Goal: Transaction & Acquisition: Purchase product/service

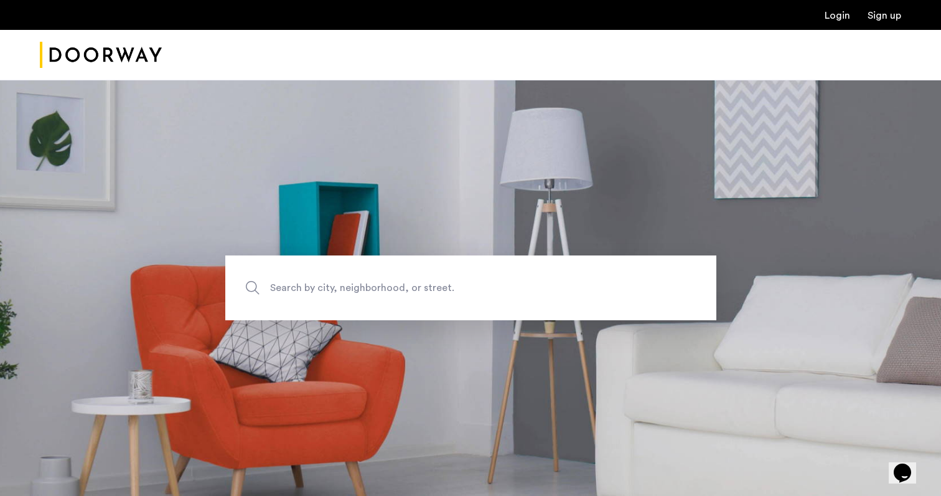
click at [845, 18] on link "Login" at bounding box center [838, 16] width 26 height 10
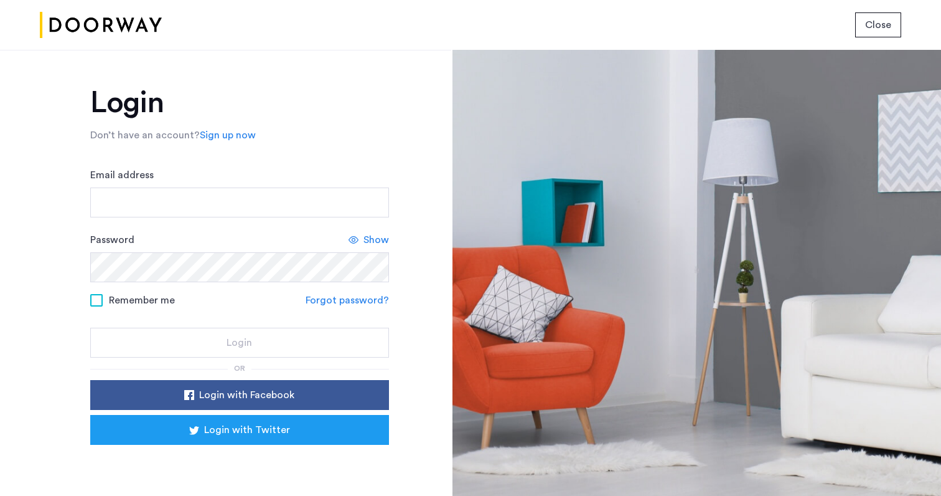
click at [213, 464] on div "Login with Facebook Login with Twitter" at bounding box center [239, 427] width 299 height 95
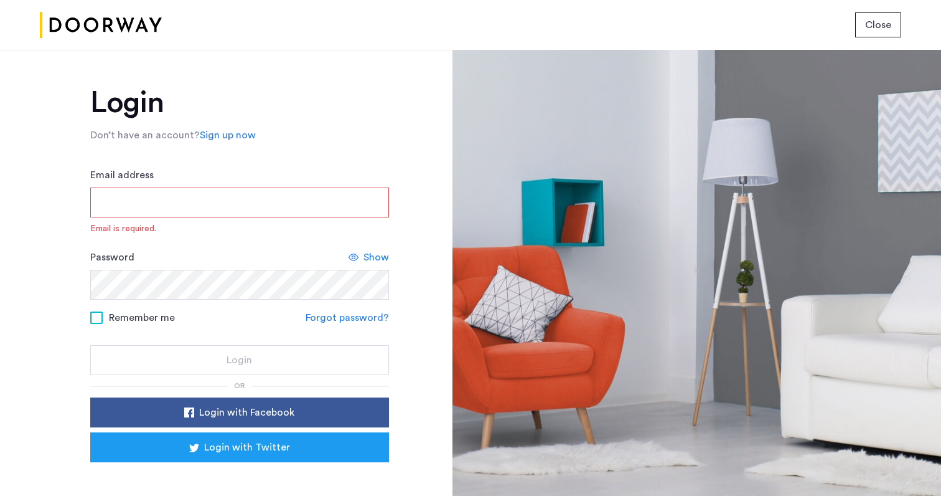
click at [200, 484] on div "Sign in with Google. Opens in new tab" at bounding box center [239, 479] width 249 height 27
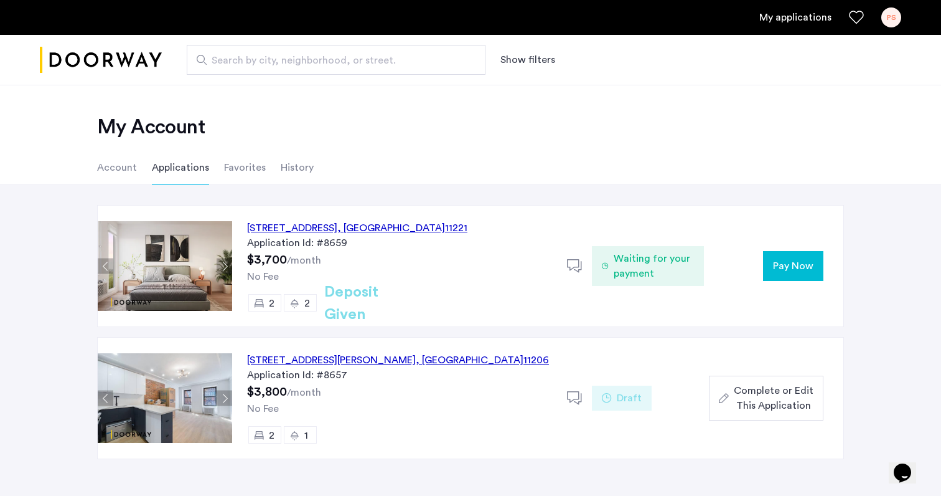
click at [446, 225] on div "972 Bushwick Avenue, Unit 5A, Brooklyn , NY 11221" at bounding box center [357, 227] width 220 height 15
click at [665, 276] on span "Waiting for your payment" at bounding box center [654, 266] width 80 height 30
click at [555, 285] on div "972 Bushwick Avenue, Unit 5A, Brooklyn , NY 11221 Application Id: #8659 $3,700 …" at bounding box center [399, 265] width 335 height 121
click at [730, 316] on div "972 Bushwick Avenue, Unit 5A, Brooklyn , NY 11221 Application Id: #8659 $3,700 …" at bounding box center [537, 265] width 611 height 121
click at [782, 272] on span "Pay Now" at bounding box center [793, 265] width 40 height 15
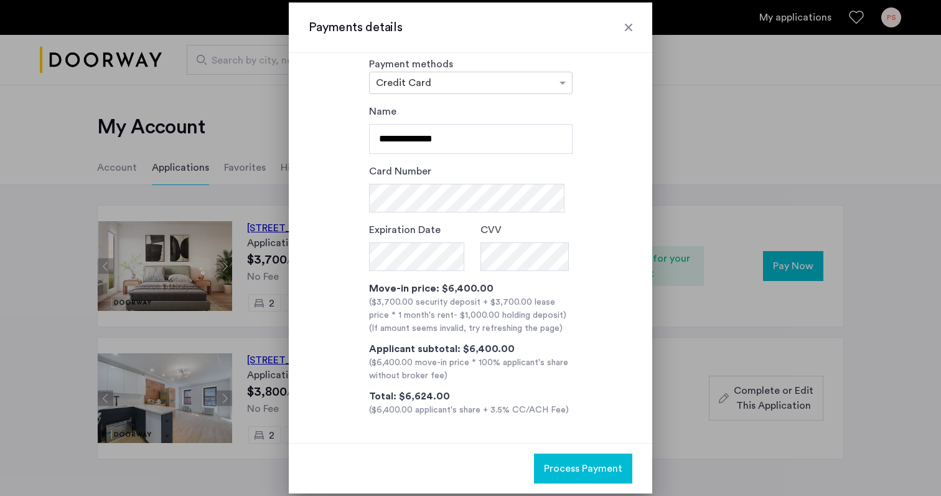
click at [631, 25] on div at bounding box center [629, 27] width 12 height 12
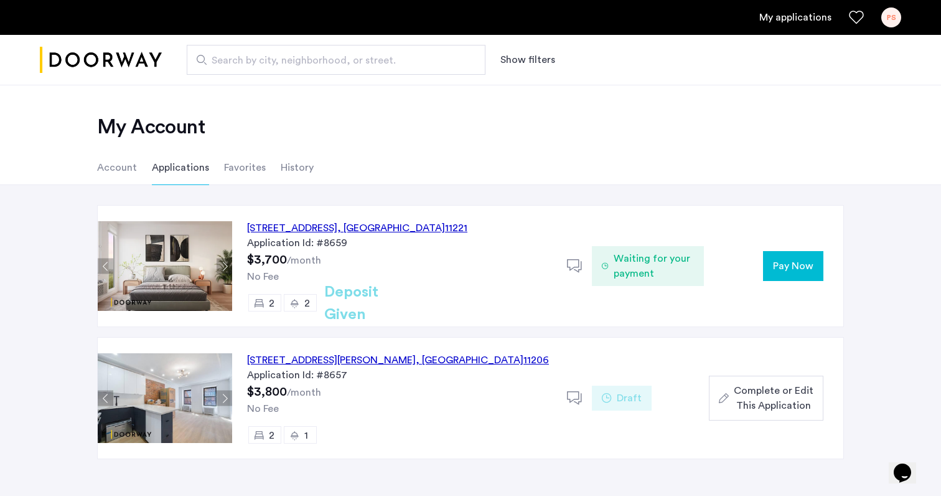
click at [776, 266] on span "Pay Now" at bounding box center [793, 265] width 40 height 15
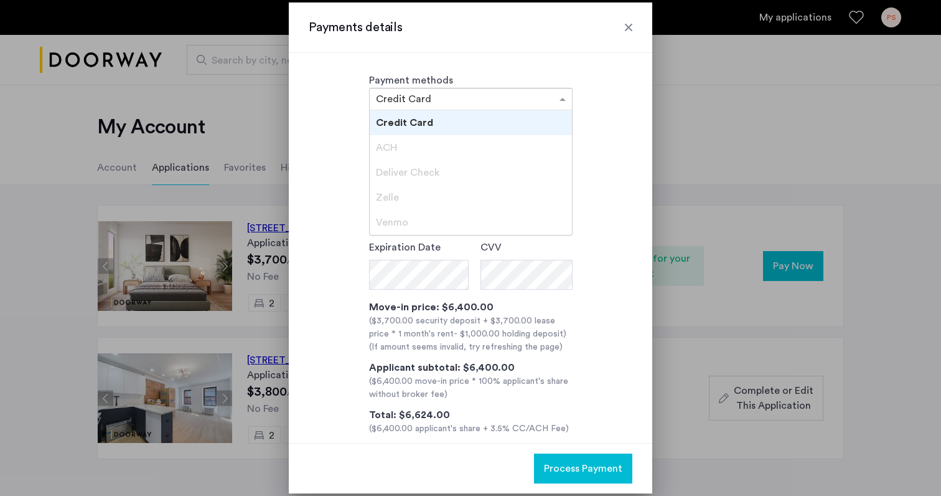
click at [444, 99] on input "text" at bounding box center [458, 100] width 165 height 9
click at [430, 118] on div "Credit Card" at bounding box center [471, 122] width 202 height 25
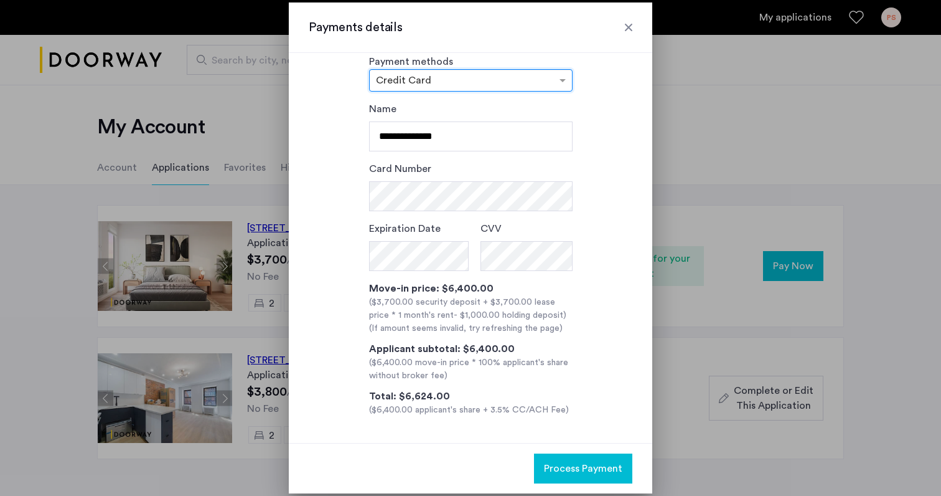
scroll to position [19, 0]
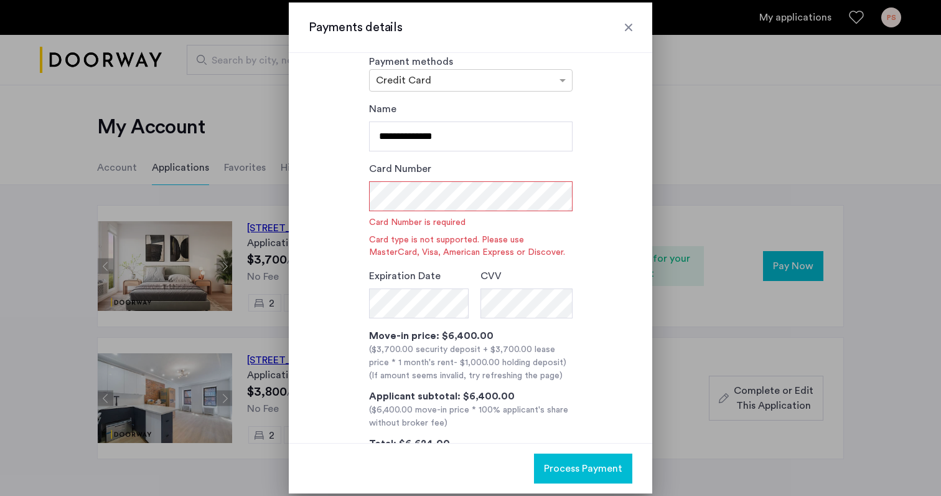
click at [568, 172] on div "Card Number Card Number is required Card type is not supported. Please use Mast…" at bounding box center [471, 209] width 204 height 97
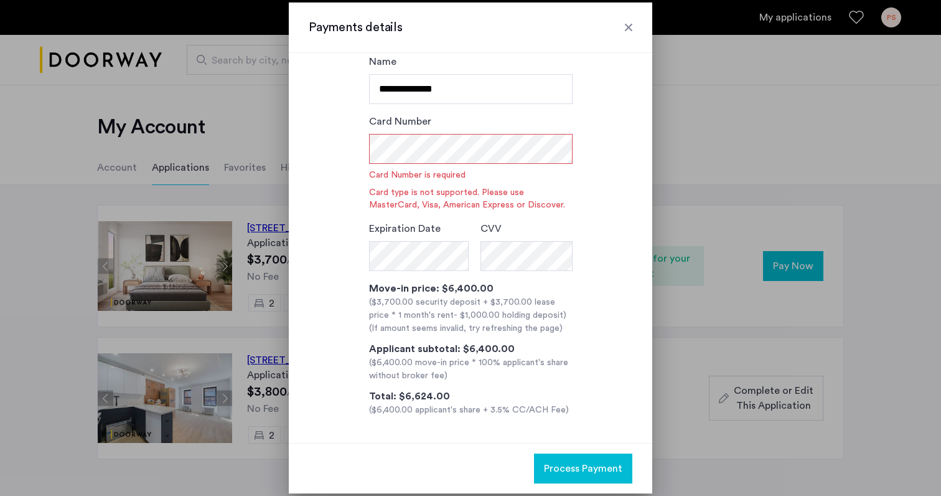
scroll to position [66, 0]
click at [635, 26] on div "Payments details" at bounding box center [471, 27] width 364 height 50
click at [631, 26] on div at bounding box center [629, 27] width 12 height 12
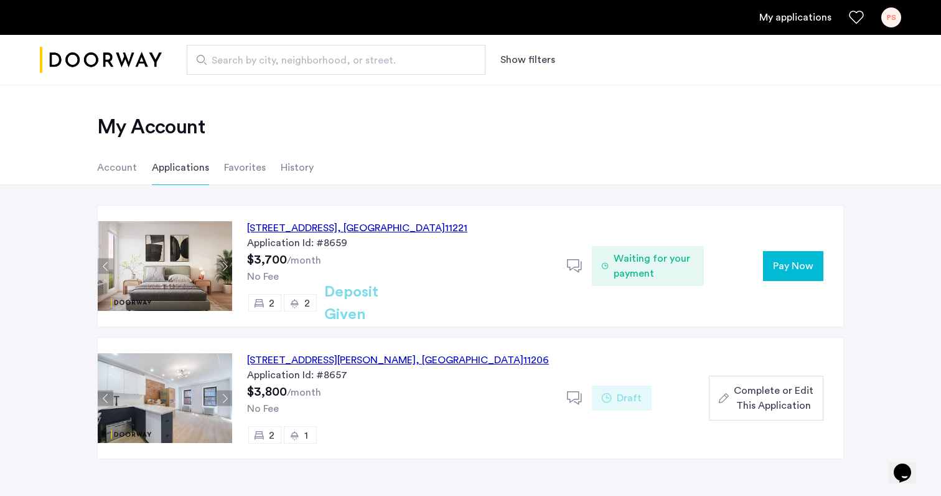
click at [639, 276] on span "Waiting for your payment" at bounding box center [654, 266] width 80 height 30
click at [773, 270] on button "Pay Now" at bounding box center [793, 266] width 60 height 30
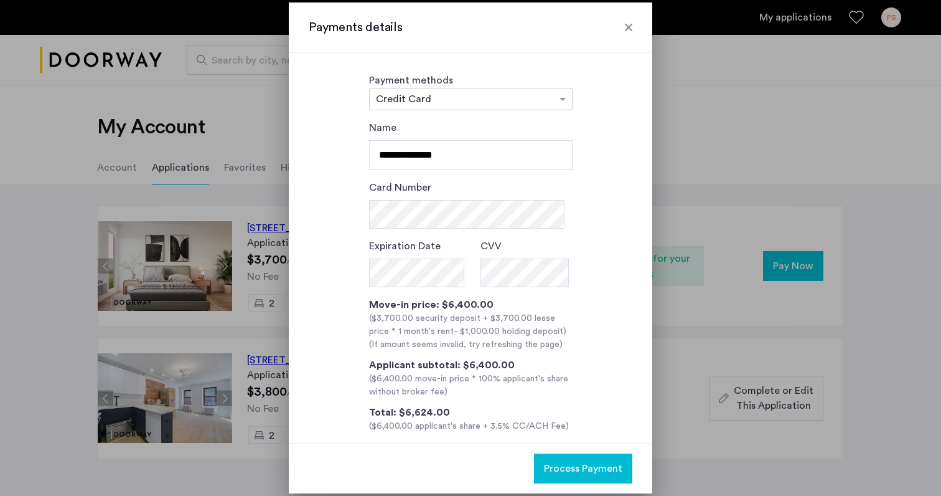
click at [631, 28] on div at bounding box center [629, 27] width 12 height 12
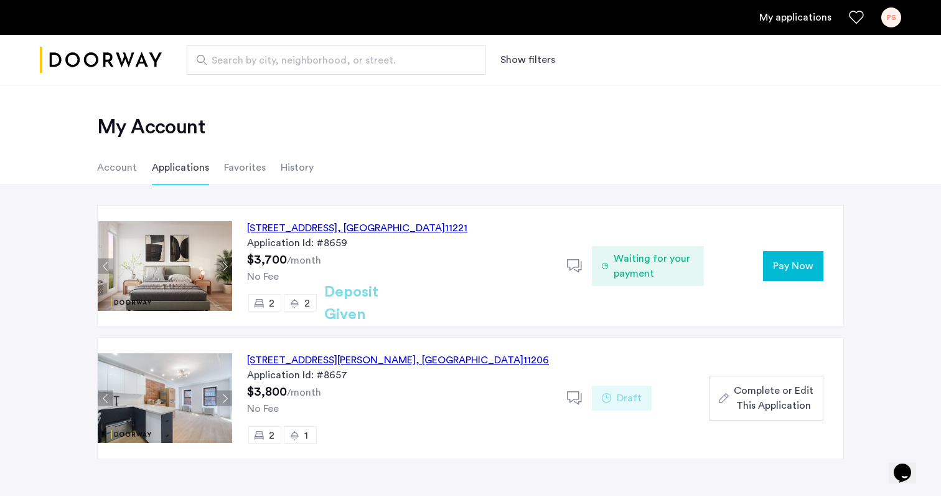
click at [773, 265] on button "Pay Now" at bounding box center [793, 266] width 60 height 30
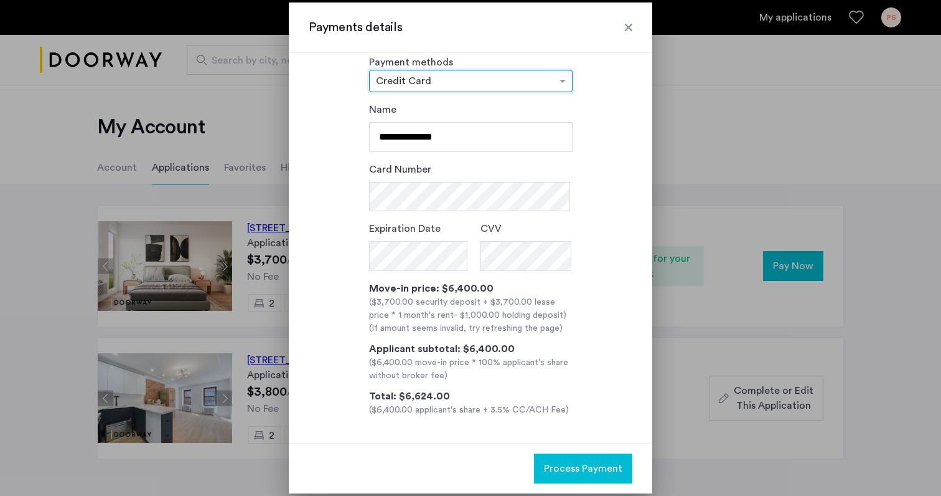
scroll to position [19, 0]
click at [628, 22] on div at bounding box center [629, 27] width 12 height 12
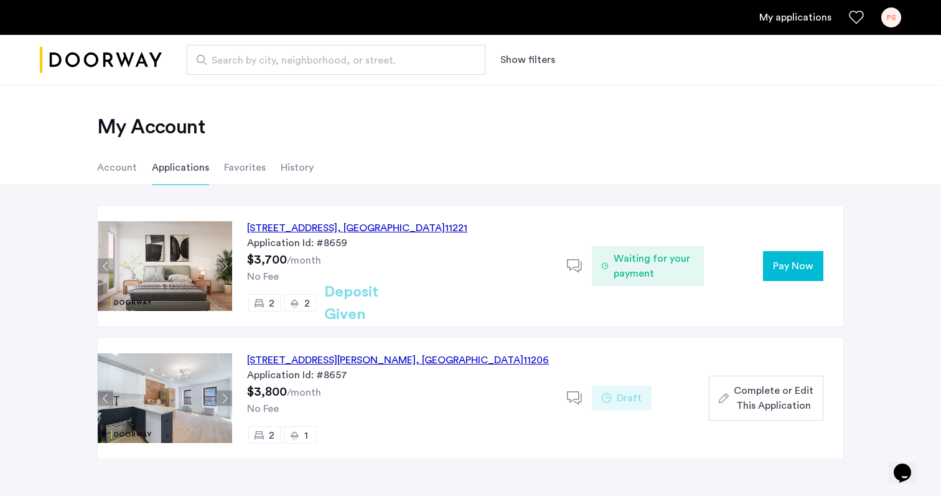
click at [789, 263] on span "Pay Now" at bounding box center [793, 265] width 40 height 15
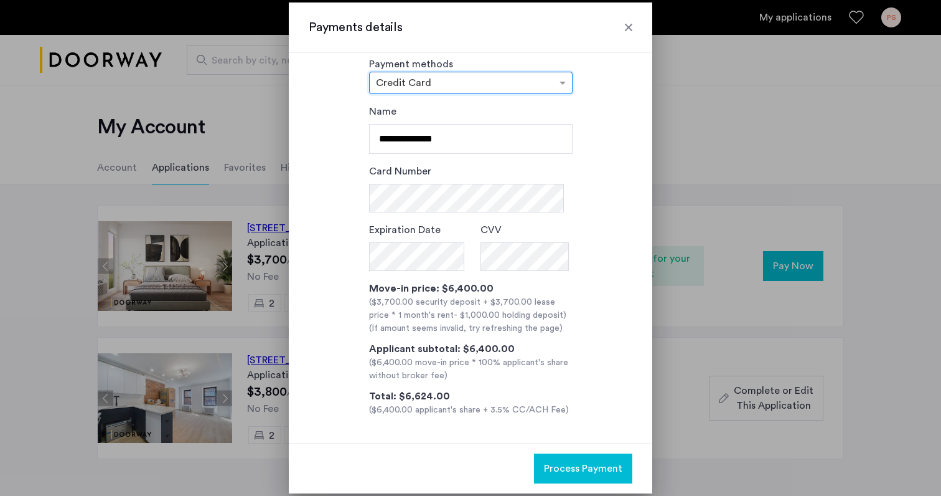
scroll to position [19, 0]
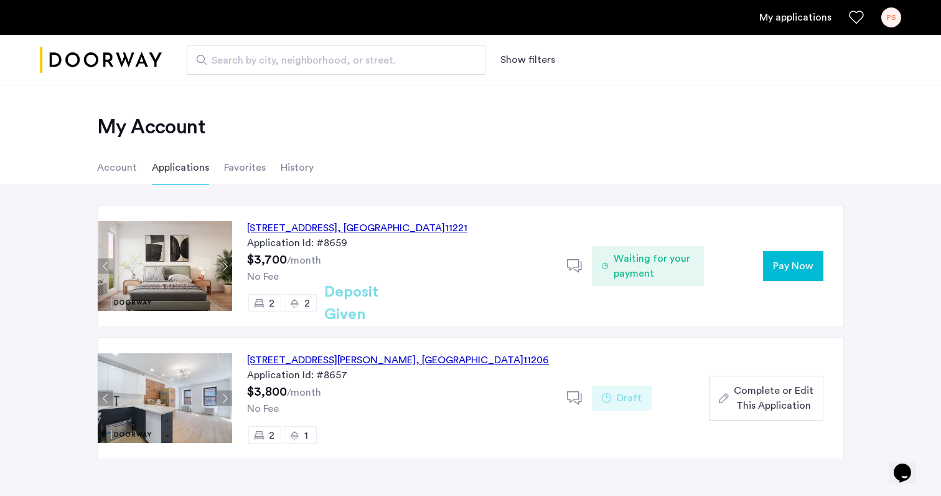
click at [779, 272] on span "Pay Now" at bounding box center [793, 265] width 40 height 15
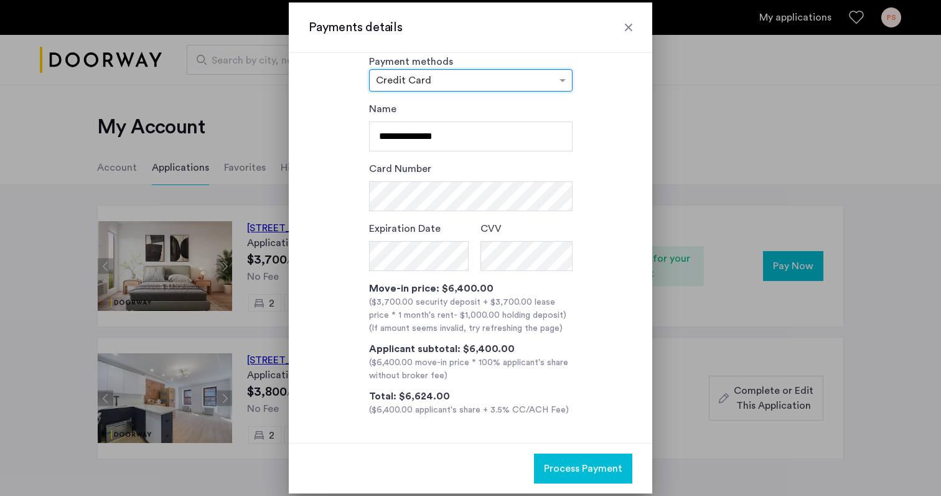
scroll to position [19, 0]
click at [449, 138] on input "**********" at bounding box center [471, 136] width 204 height 30
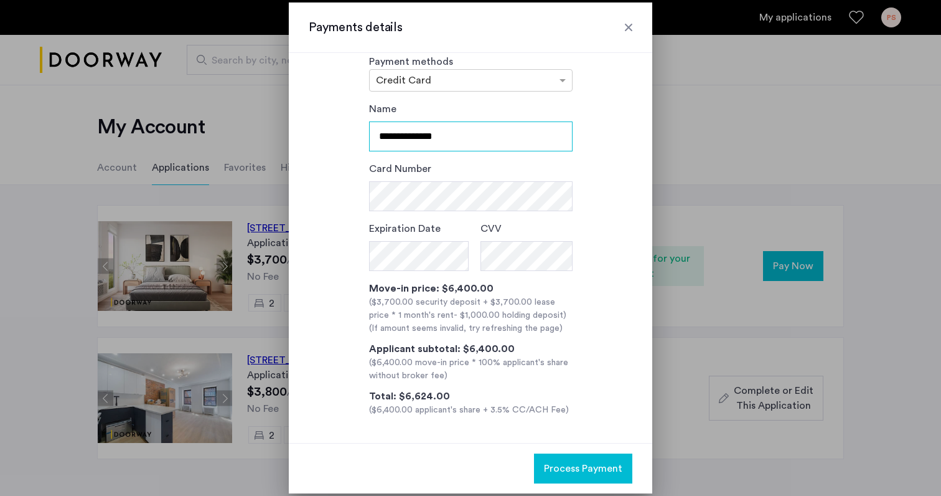
drag, startPoint x: 459, startPoint y: 143, endPoint x: 347, endPoint y: 140, distance: 112.1
click at [347, 140] on div "**********" at bounding box center [471, 258] width 324 height 315
click at [634, 26] on div at bounding box center [629, 27] width 12 height 12
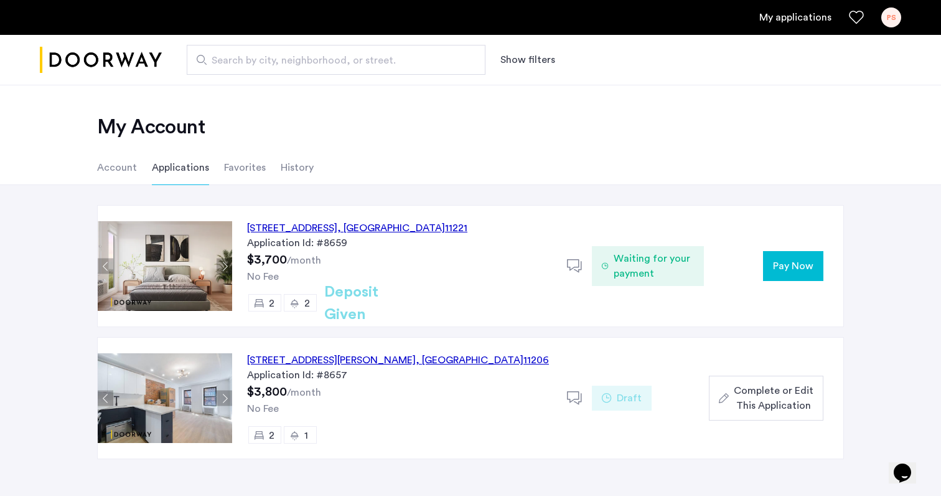
click at [401, 237] on div "Application Id: #8659" at bounding box center [399, 242] width 305 height 15
click at [414, 227] on div "972 Bushwick Avenue, Unit 5A, Brooklyn , NY 11221" at bounding box center [357, 227] width 220 height 15
click at [783, 276] on button "Pay Now" at bounding box center [793, 266] width 60 height 30
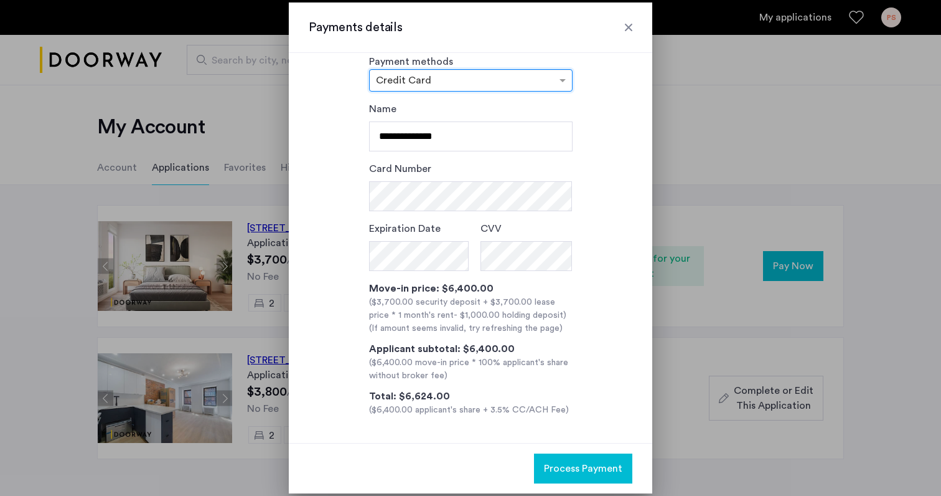
scroll to position [19, 0]
click at [629, 24] on div at bounding box center [629, 27] width 12 height 12
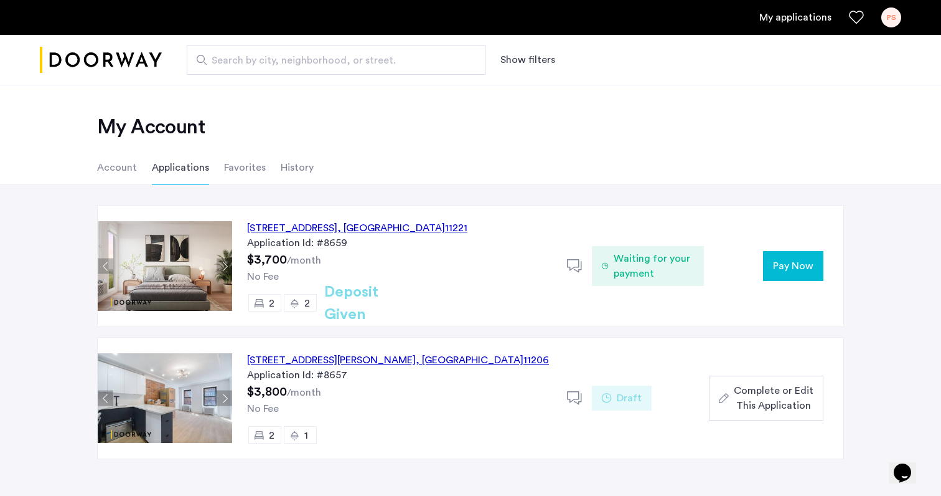
click at [775, 265] on span "Pay Now" at bounding box center [793, 265] width 40 height 15
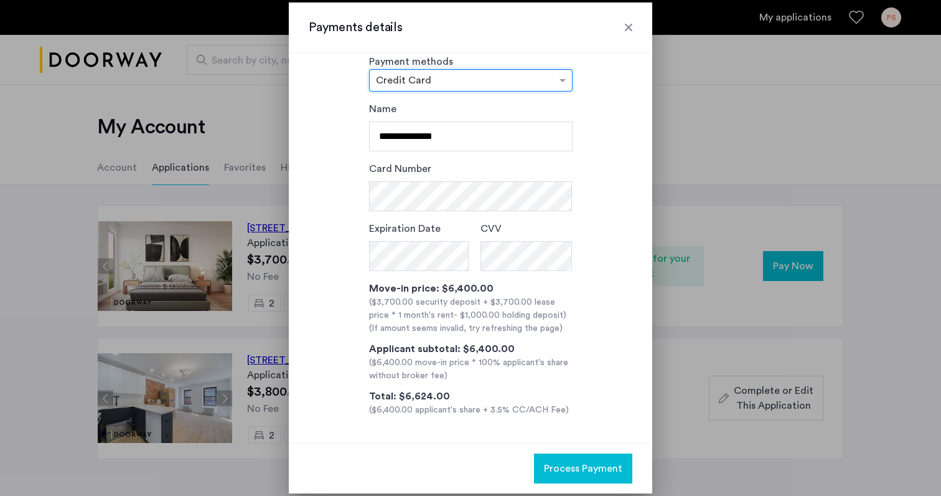
scroll to position [19, 0]
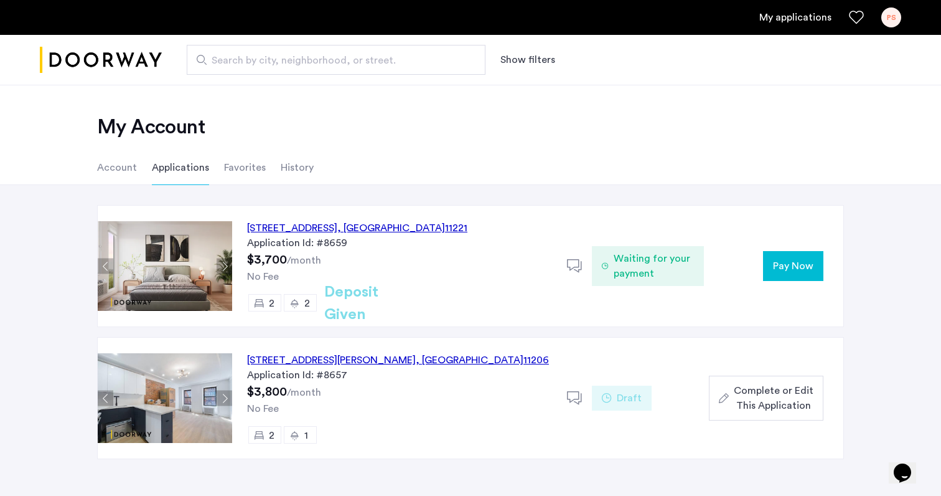
click at [774, 263] on span "Pay Now" at bounding box center [793, 265] width 40 height 15
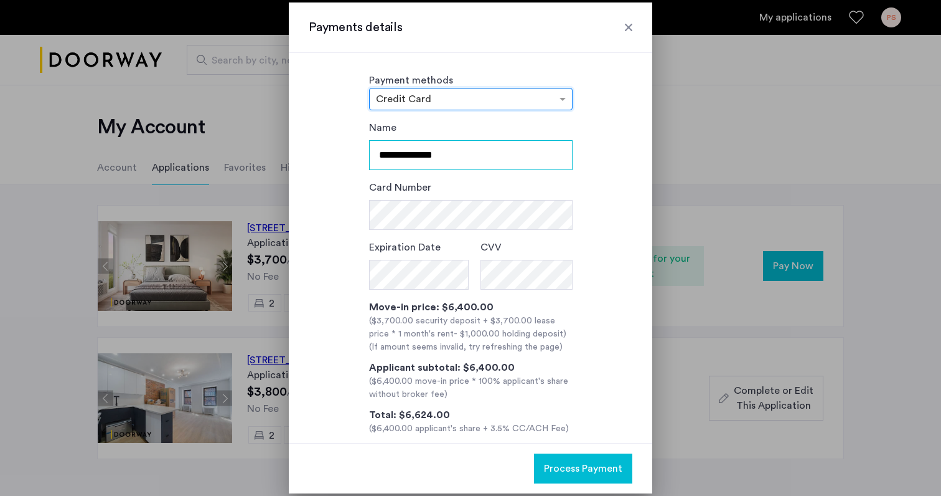
click at [456, 151] on input "**********" at bounding box center [471, 155] width 204 height 30
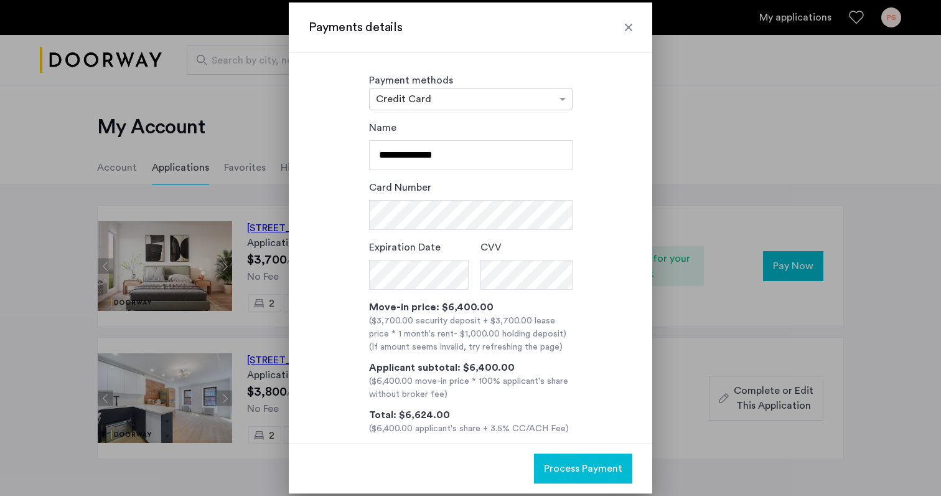
click at [629, 22] on div at bounding box center [629, 27] width 12 height 12
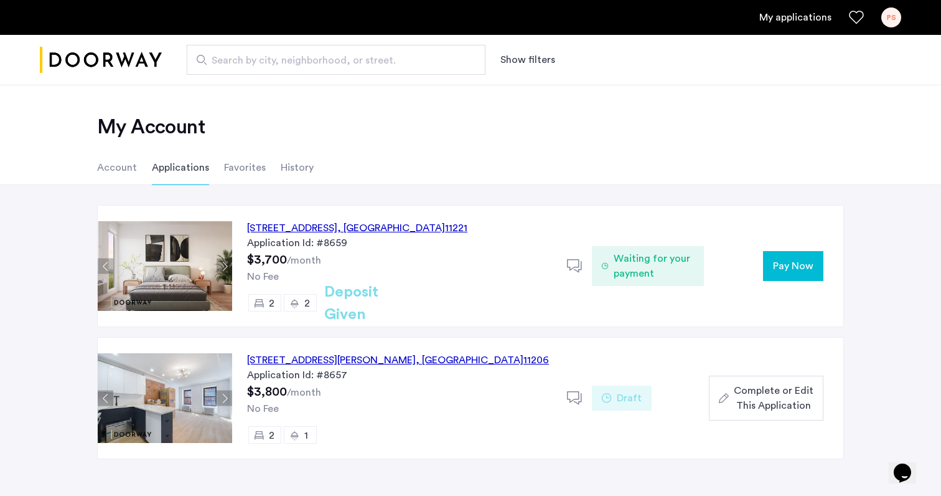
click at [781, 281] on div "972 Bushwick Avenue, Unit 5A, Brooklyn , NY 11221 Application Id: #8659 $3,700 …" at bounding box center [537, 265] width 611 height 121
click at [781, 270] on span "Pay Now" at bounding box center [793, 265] width 40 height 15
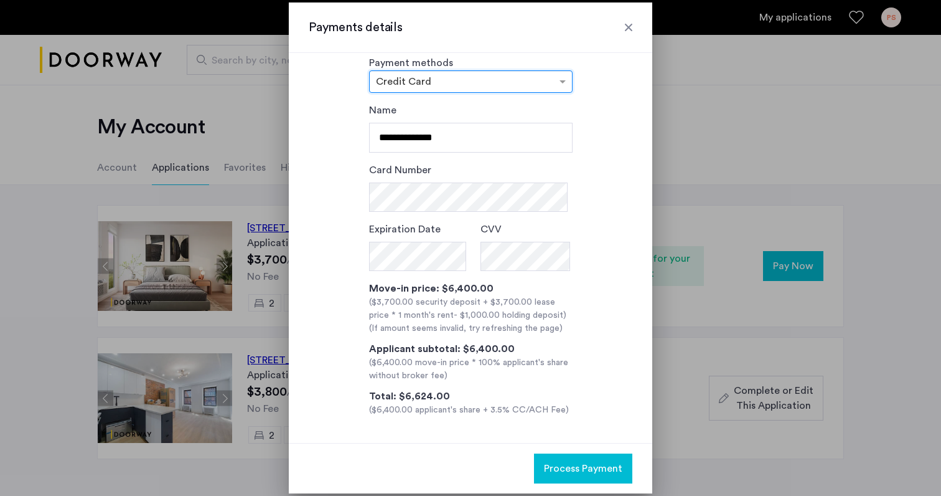
scroll to position [19, 0]
click at [626, 27] on div at bounding box center [629, 27] width 12 height 12
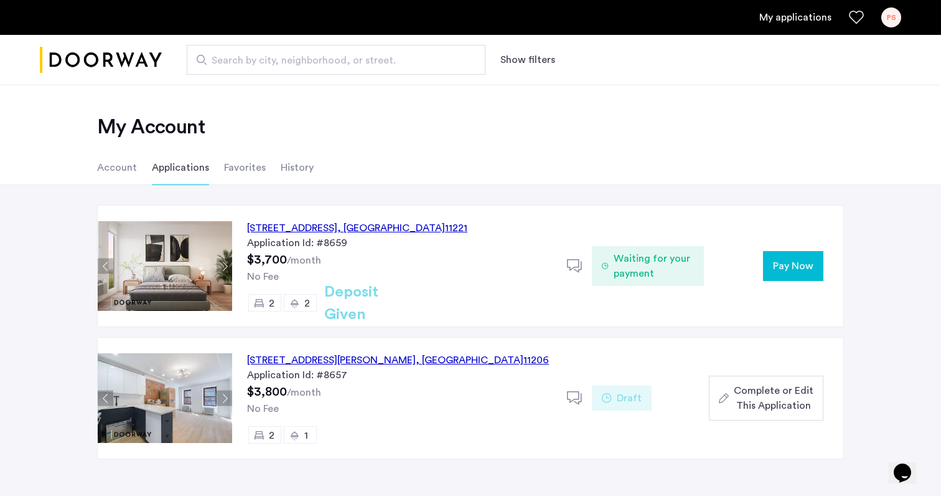
click at [771, 270] on button "Pay Now" at bounding box center [793, 266] width 60 height 30
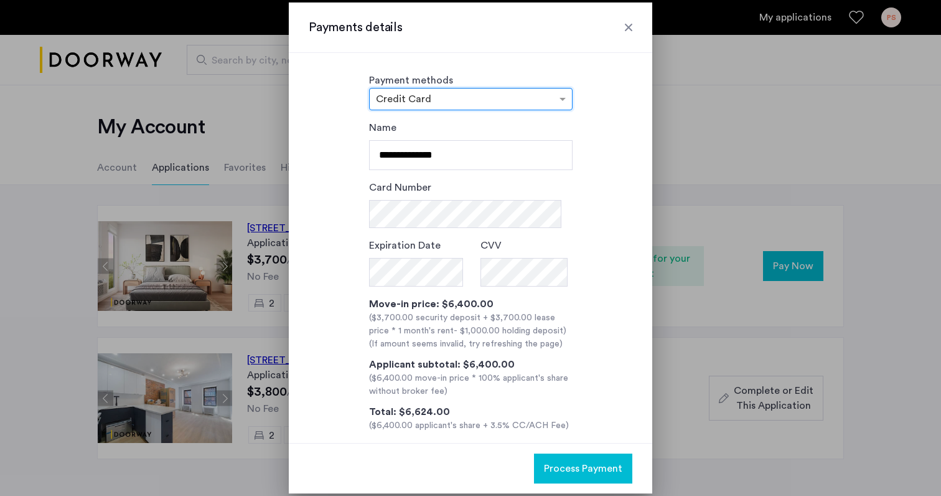
click at [626, 30] on div at bounding box center [629, 27] width 12 height 12
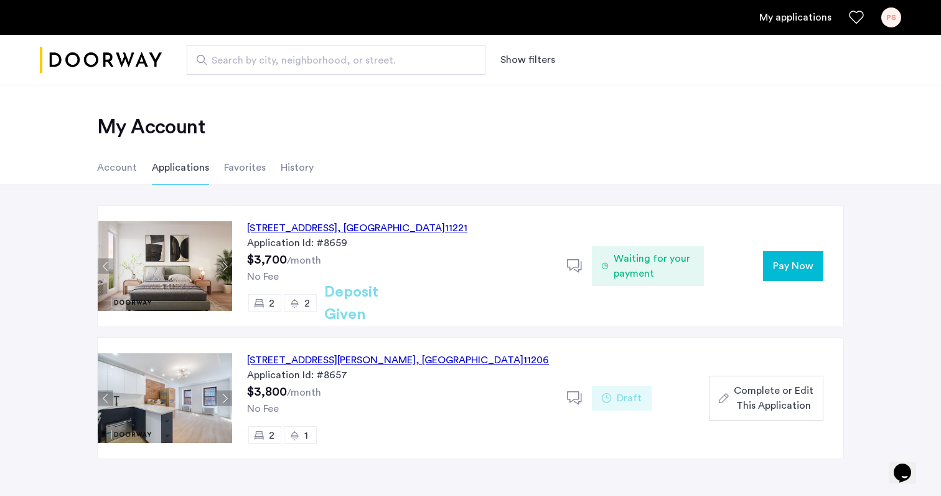
click at [770, 391] on span "Complete or Edit This Application" at bounding box center [774, 398] width 80 height 30
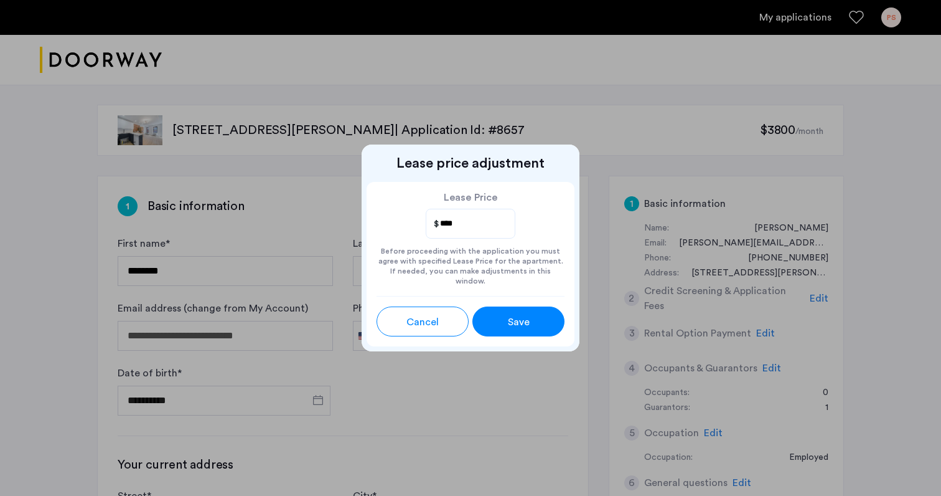
click at [435, 315] on span "Cancel" at bounding box center [423, 321] width 32 height 15
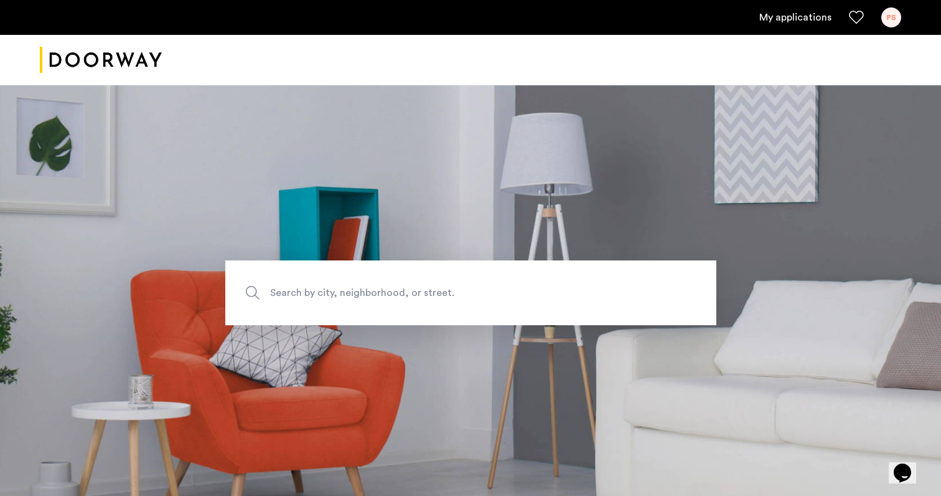
click at [815, 16] on link "My applications" at bounding box center [796, 17] width 72 height 15
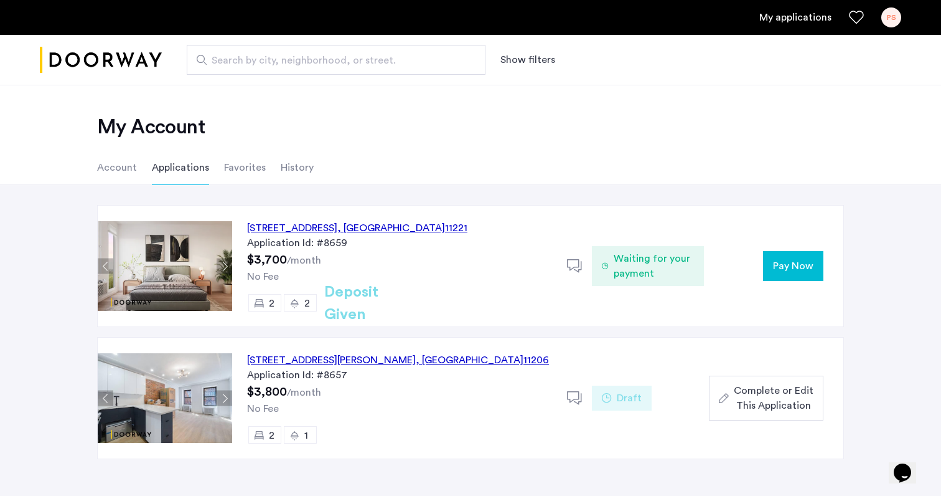
click at [743, 388] on span "Complete or Edit This Application" at bounding box center [774, 398] width 80 height 30
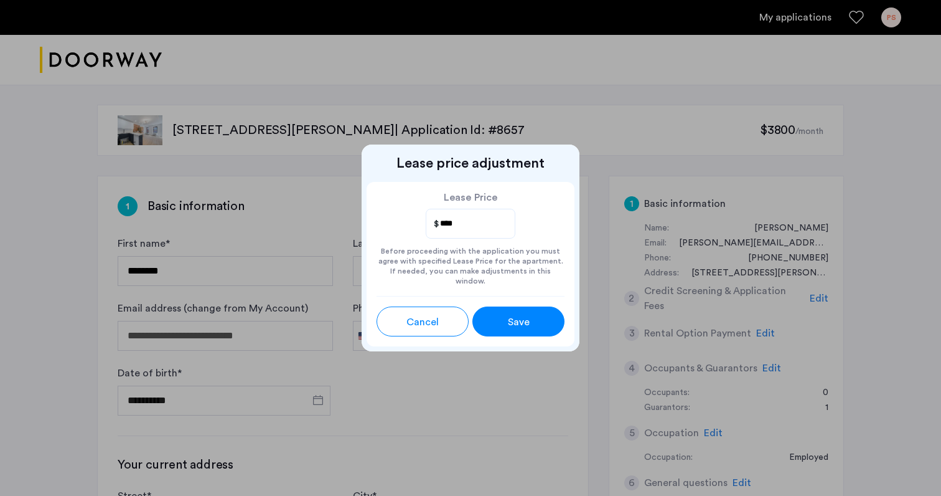
click at [514, 319] on span "Save" at bounding box center [519, 321] width 22 height 15
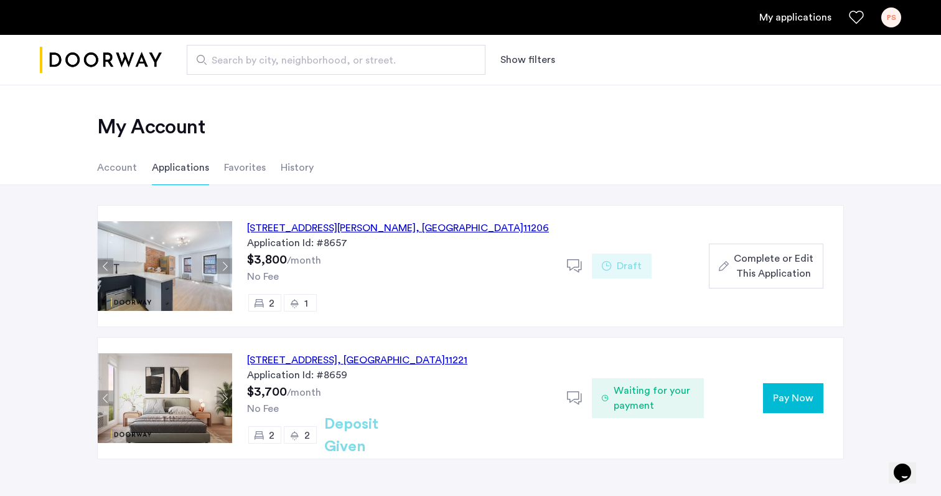
click at [120, 169] on li "Account" at bounding box center [117, 167] width 40 height 35
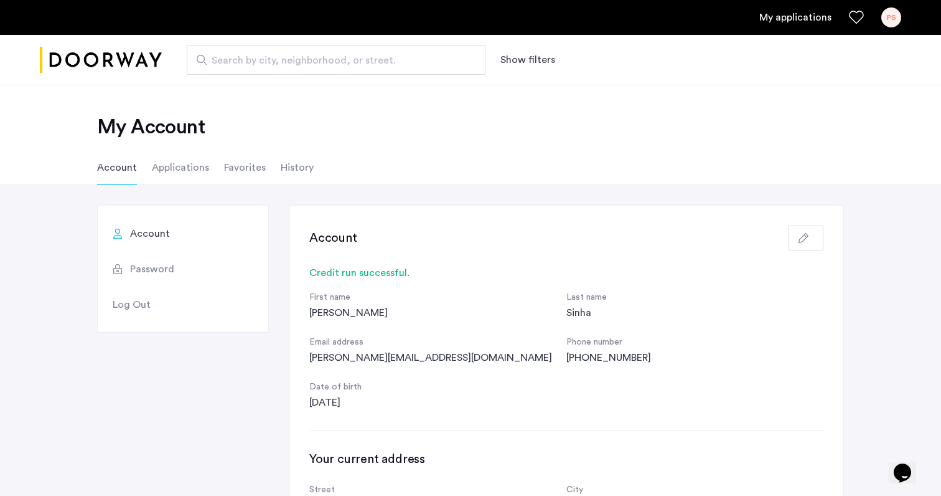
click at [186, 162] on li "Applications" at bounding box center [180, 167] width 57 height 35
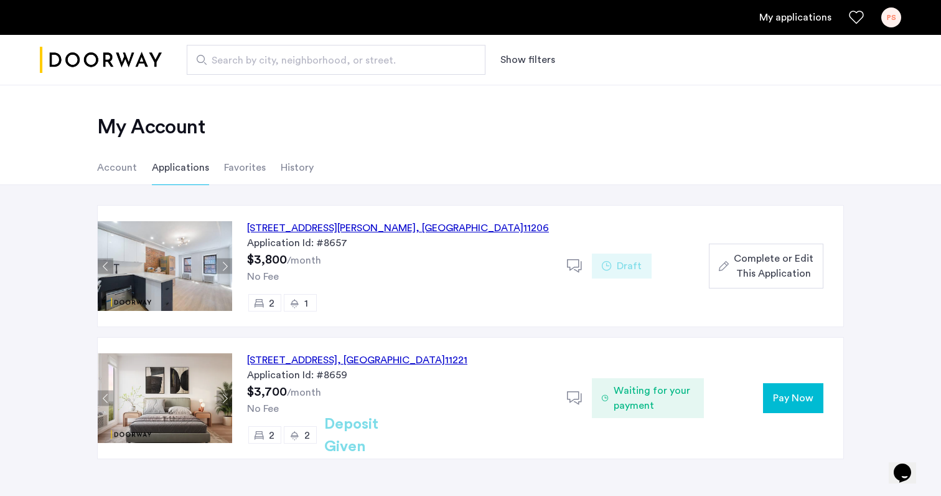
click at [784, 400] on span "Pay Now" at bounding box center [793, 397] width 40 height 15
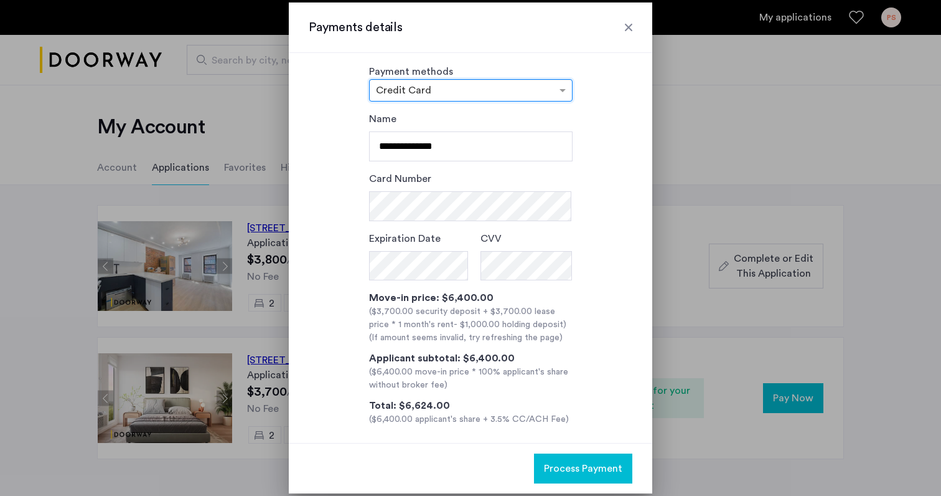
scroll to position [8, 0]
click at [626, 27] on div at bounding box center [629, 27] width 12 height 12
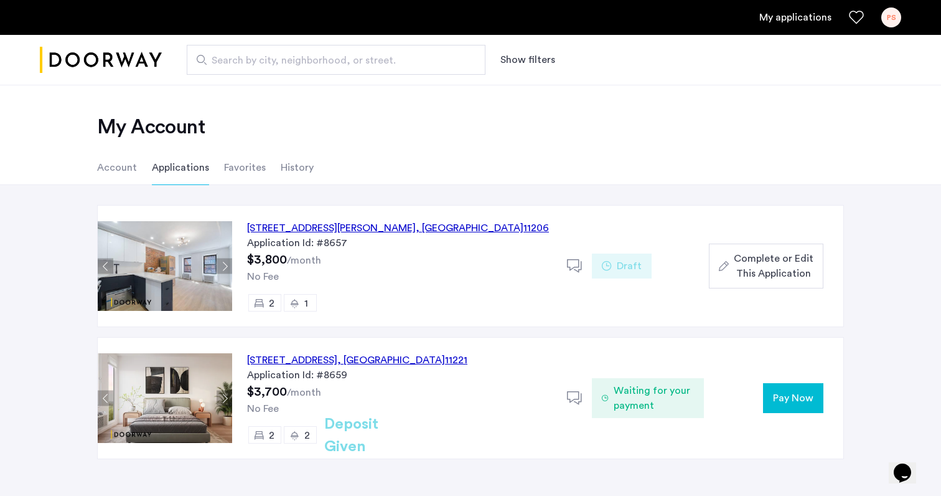
click at [776, 403] on span "Pay Now" at bounding box center [793, 397] width 40 height 15
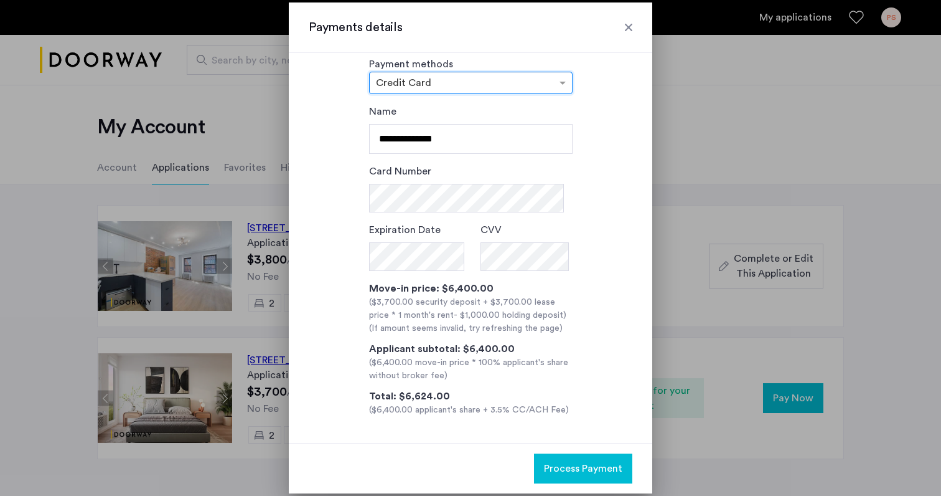
scroll to position [19, 0]
click at [633, 27] on div at bounding box center [629, 27] width 12 height 12
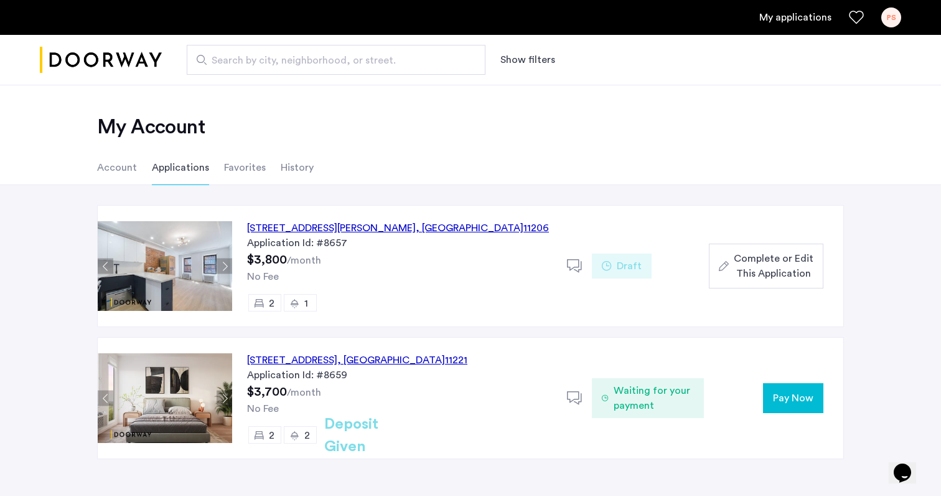
click at [779, 395] on span "Pay Now" at bounding box center [793, 397] width 40 height 15
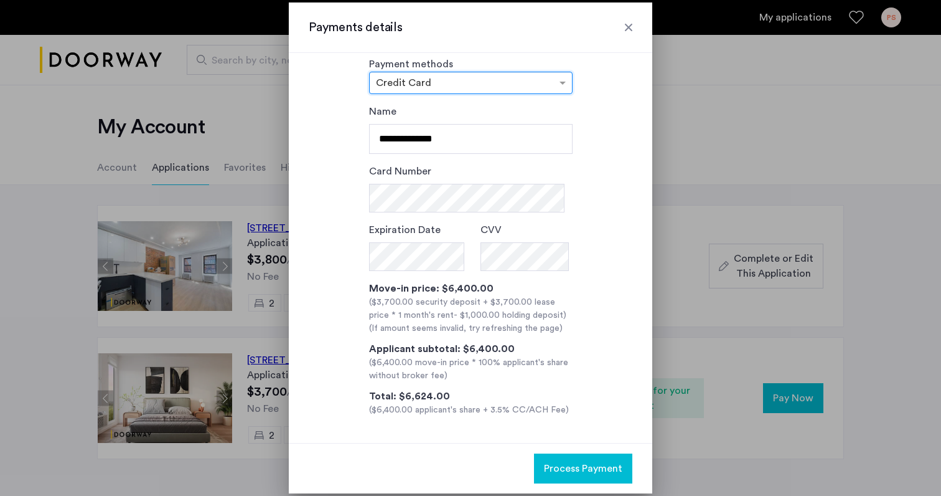
scroll to position [19, 0]
click at [634, 25] on div at bounding box center [629, 27] width 12 height 12
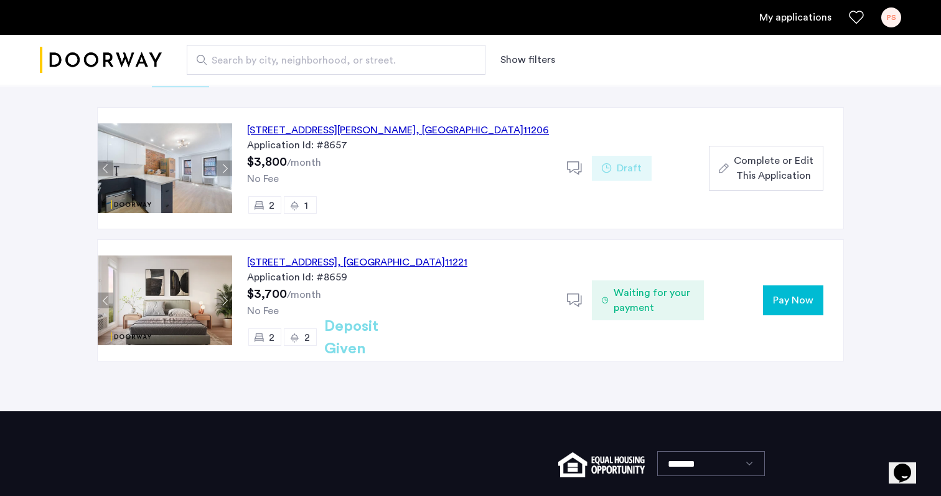
scroll to position [102, 0]
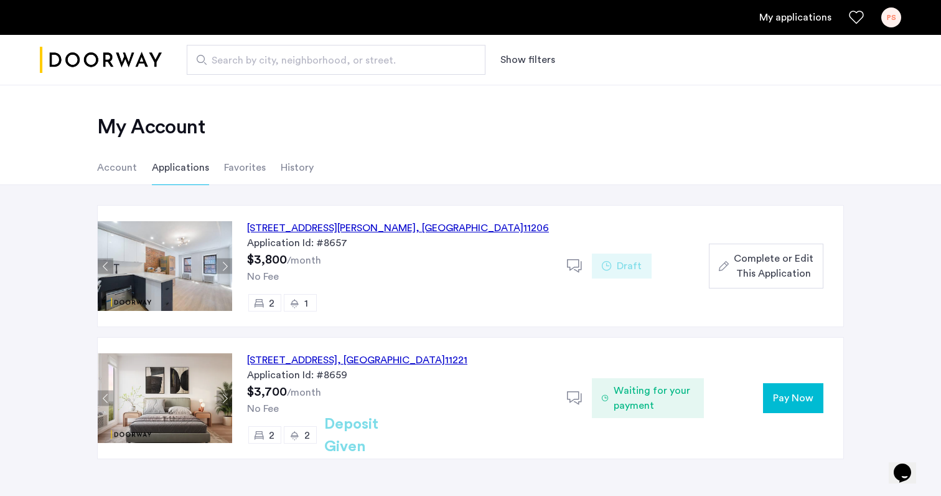
click at [793, 397] on span "Pay Now" at bounding box center [793, 397] width 40 height 15
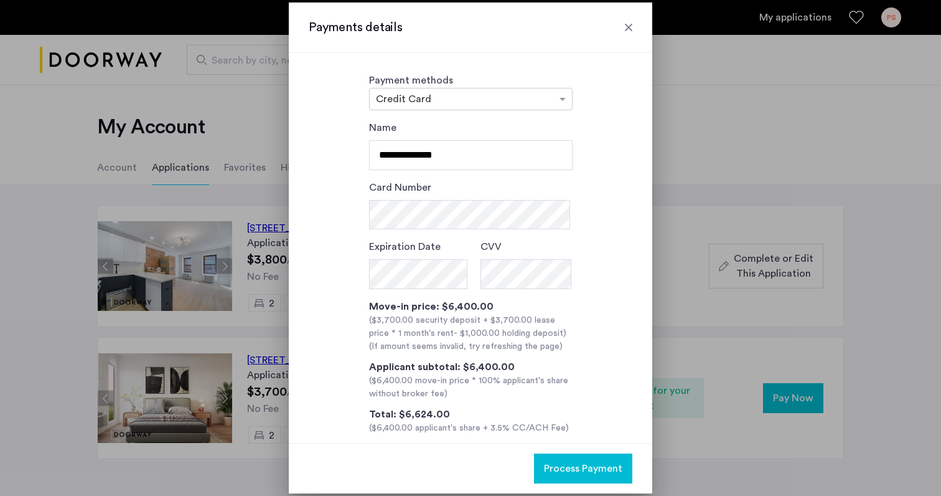
click at [631, 29] on div at bounding box center [629, 27] width 12 height 12
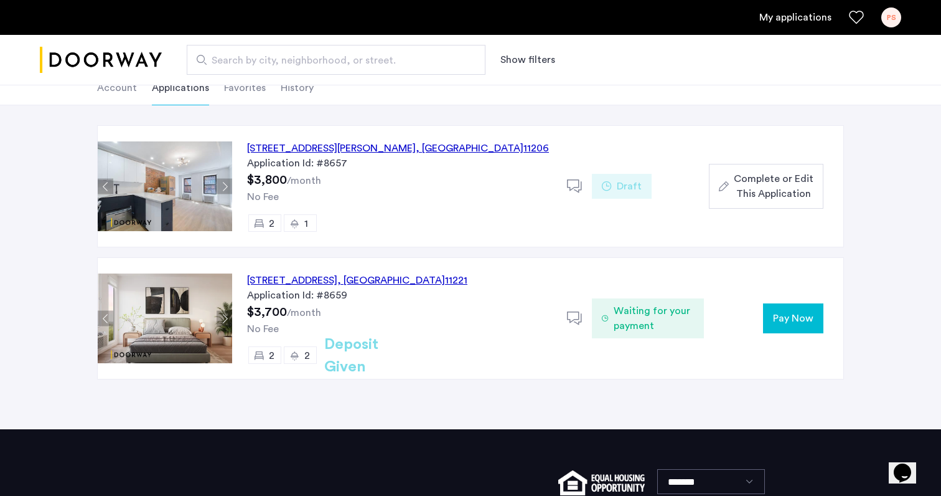
scroll to position [94, 0]
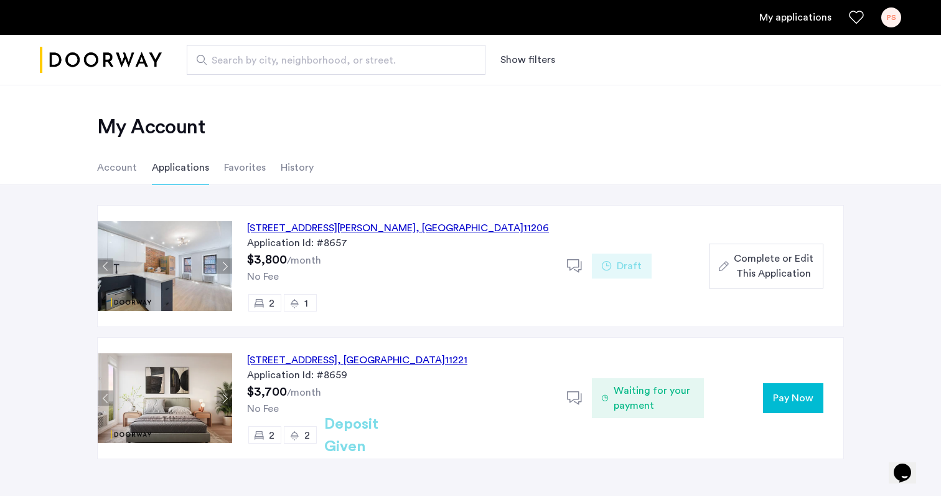
click at [808, 400] on span "Pay Now" at bounding box center [793, 397] width 40 height 15
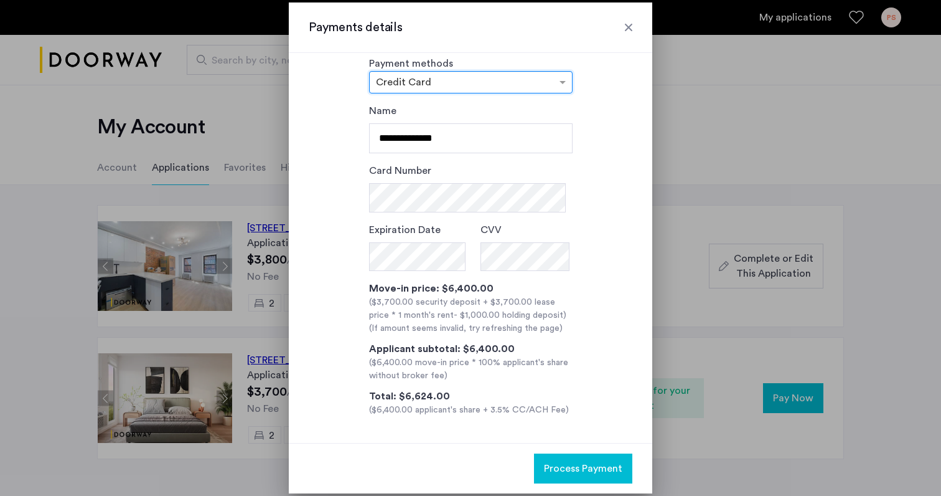
scroll to position [19, 0]
click at [629, 25] on div at bounding box center [629, 27] width 12 height 12
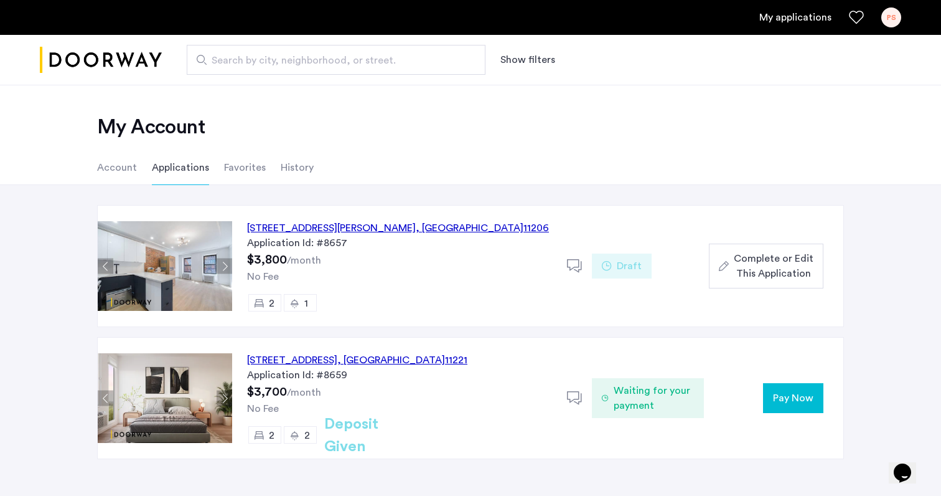
click at [782, 397] on span "Pay Now" at bounding box center [793, 397] width 40 height 15
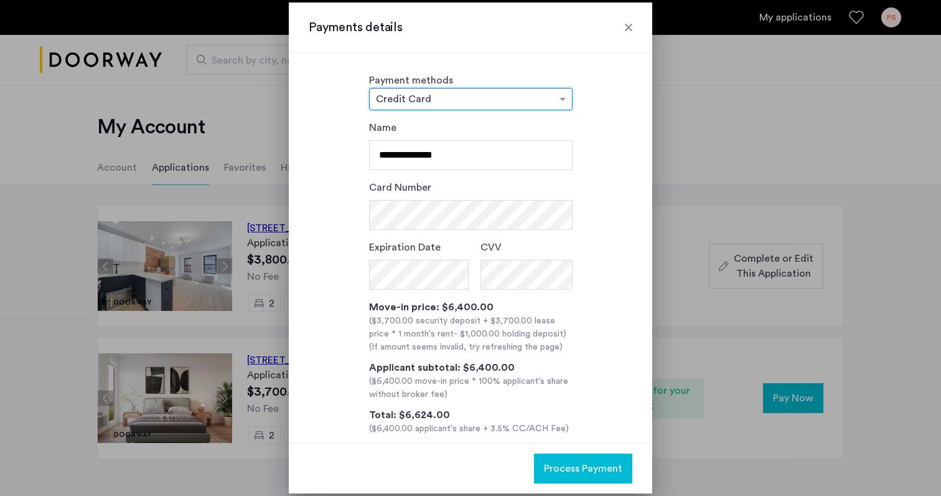
click at [628, 24] on div at bounding box center [629, 27] width 12 height 12
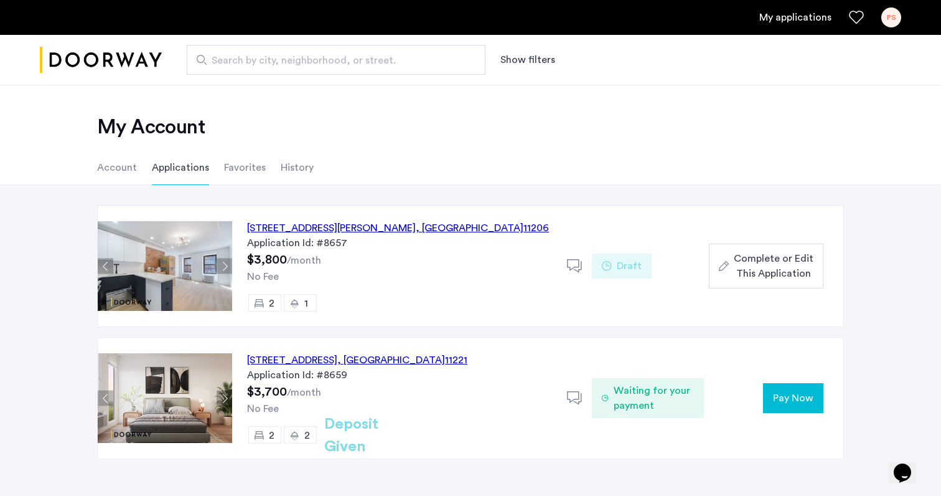
click at [786, 401] on span "Pay Now" at bounding box center [793, 397] width 40 height 15
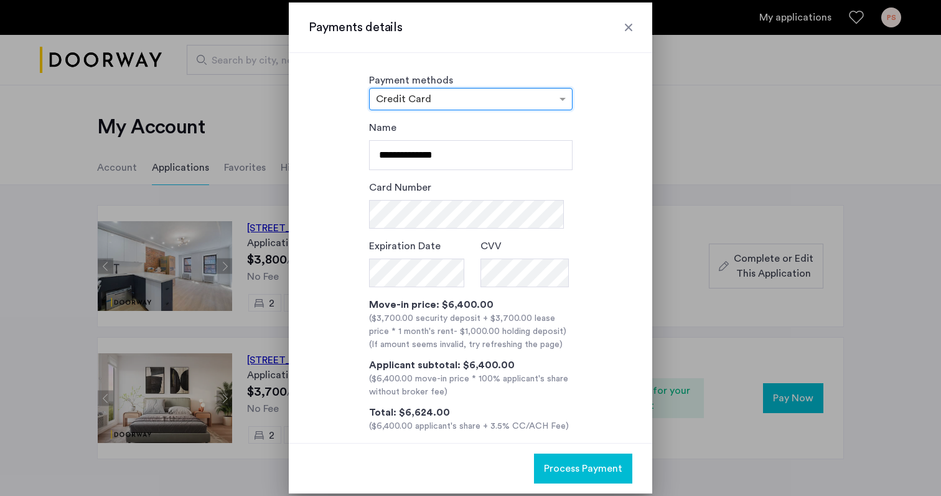
click at [631, 27] on div at bounding box center [629, 27] width 12 height 12
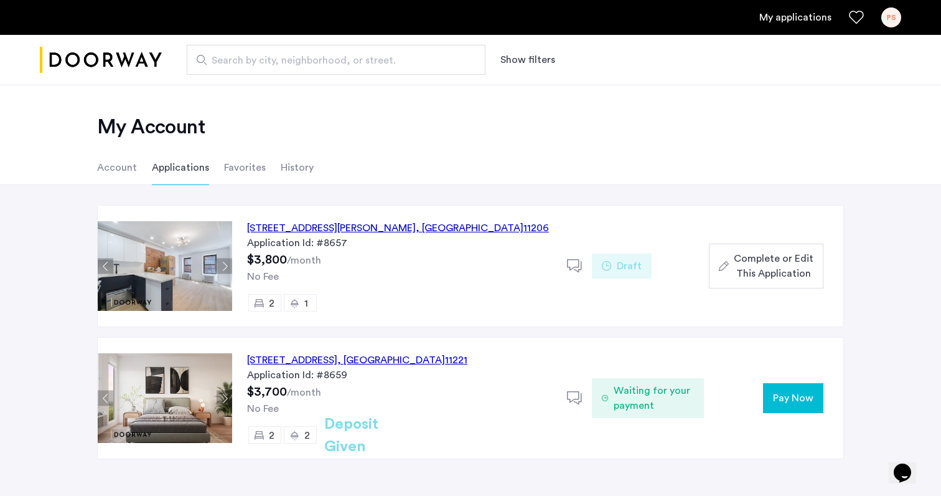
click at [783, 401] on span "Pay Now" at bounding box center [793, 397] width 40 height 15
click at [797, 387] on button "Pay Now" at bounding box center [793, 398] width 60 height 30
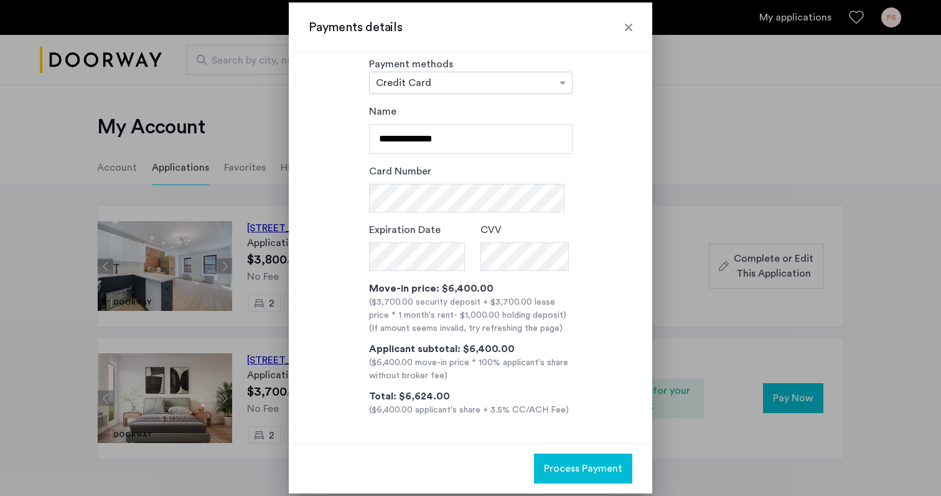
click at [624, 26] on div at bounding box center [629, 27] width 12 height 12
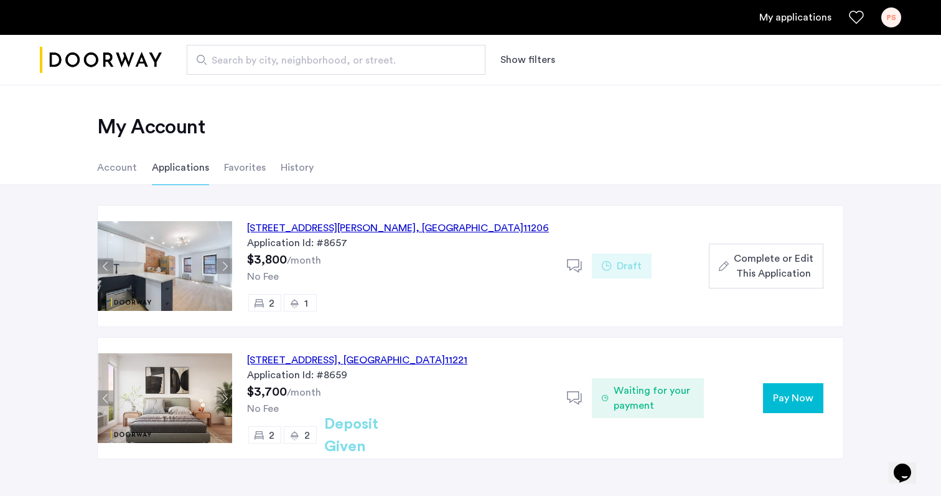
click at [786, 392] on span "Pay Now" at bounding box center [793, 397] width 40 height 15
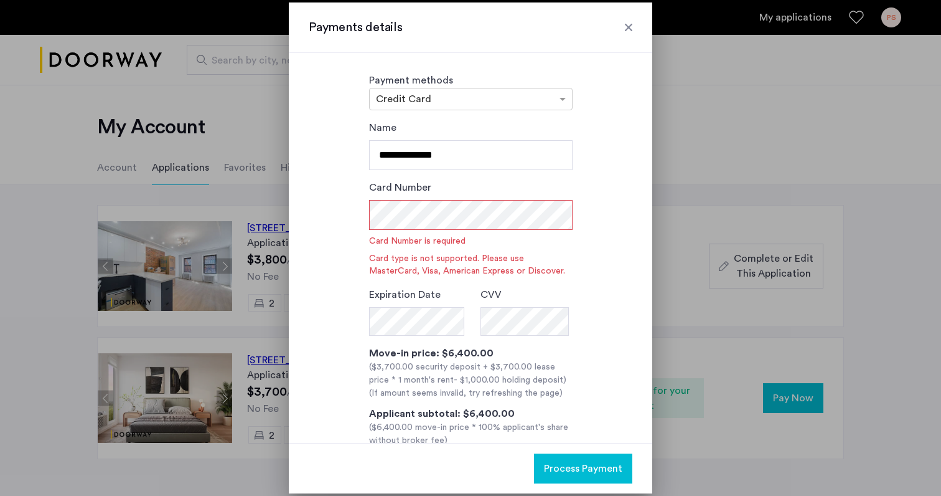
click at [548, 83] on div "Payment methods × Credit Card" at bounding box center [471, 91] width 204 height 37
click at [548, 94] on div at bounding box center [471, 99] width 202 height 15
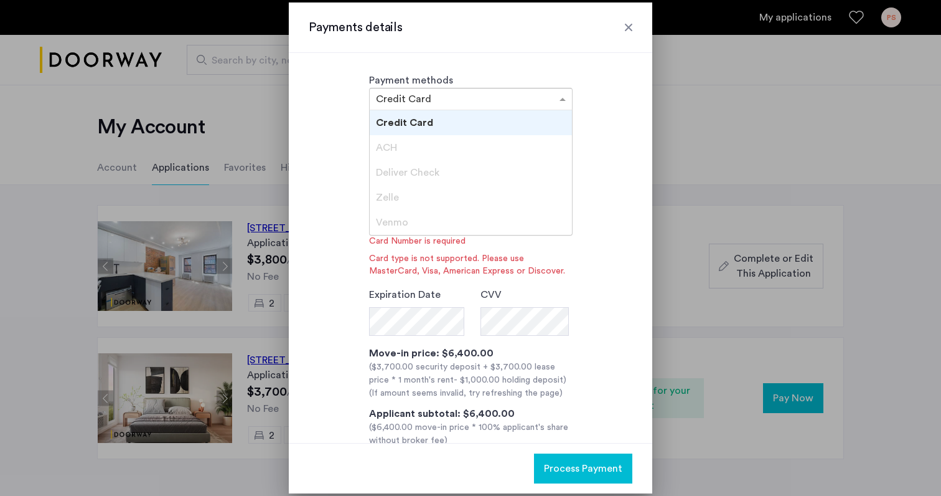
click at [454, 171] on div "Deliver Check" at bounding box center [471, 172] width 202 height 25
click at [425, 170] on span "Deliver Check" at bounding box center [407, 172] width 63 height 10
click at [431, 126] on div "Credit Card" at bounding box center [471, 122] width 202 height 25
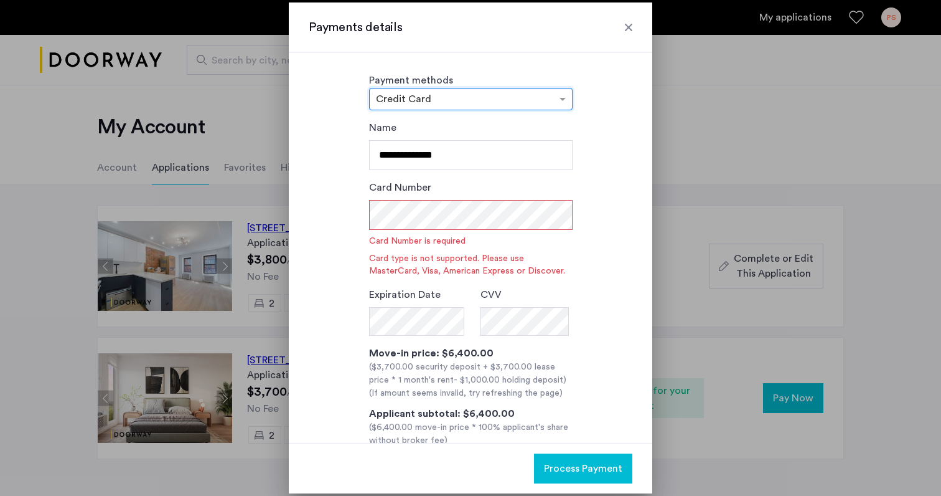
click at [486, 95] on div at bounding box center [471, 99] width 202 height 15
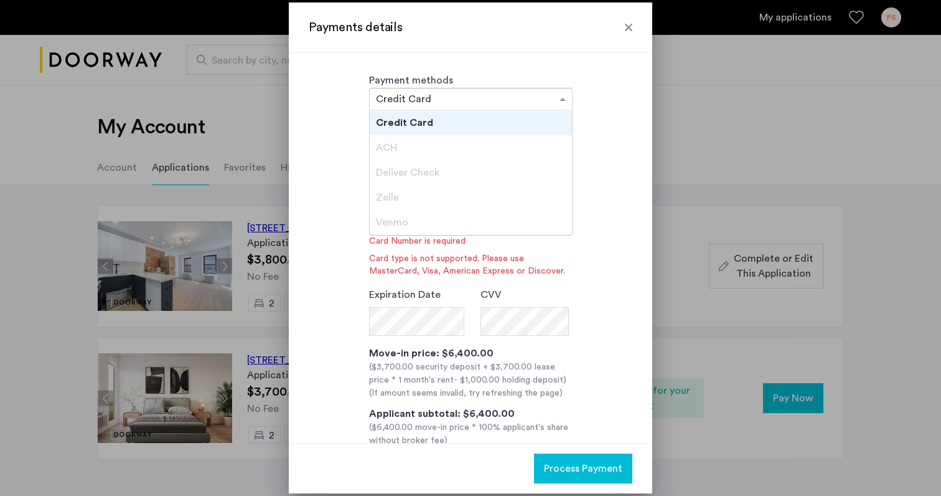
click at [444, 123] on div "Credit Card" at bounding box center [471, 122] width 202 height 25
click at [481, 92] on div at bounding box center [471, 99] width 202 height 15
click at [397, 222] on span "Venmo" at bounding box center [392, 222] width 32 height 10
click at [397, 177] on span "Deliver Check" at bounding box center [407, 172] width 63 height 10
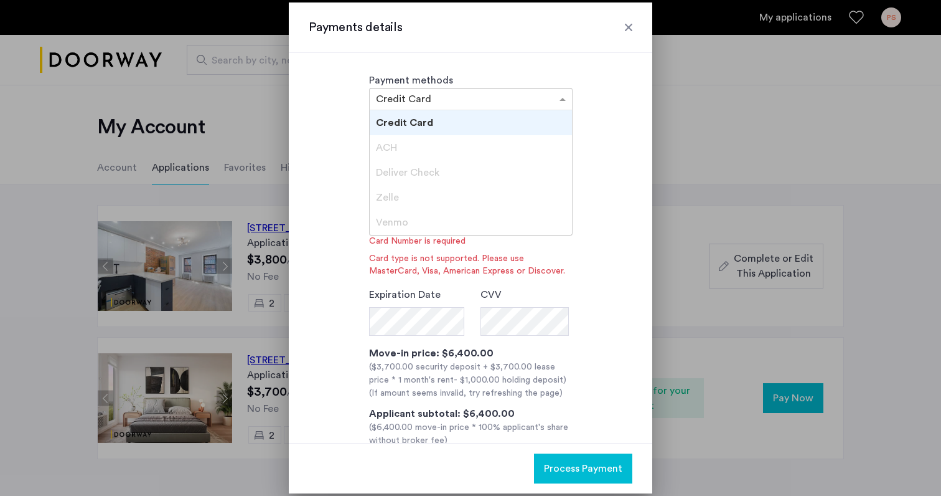
click at [397, 153] on div "ACH" at bounding box center [471, 147] width 202 height 25
click at [397, 160] on div "Deliver Check" at bounding box center [471, 172] width 202 height 25
click at [397, 174] on span "Deliver Check" at bounding box center [407, 172] width 63 height 10
click at [397, 187] on div "Zelle" at bounding box center [471, 197] width 202 height 25
click at [397, 209] on div "Zelle" at bounding box center [471, 197] width 202 height 25
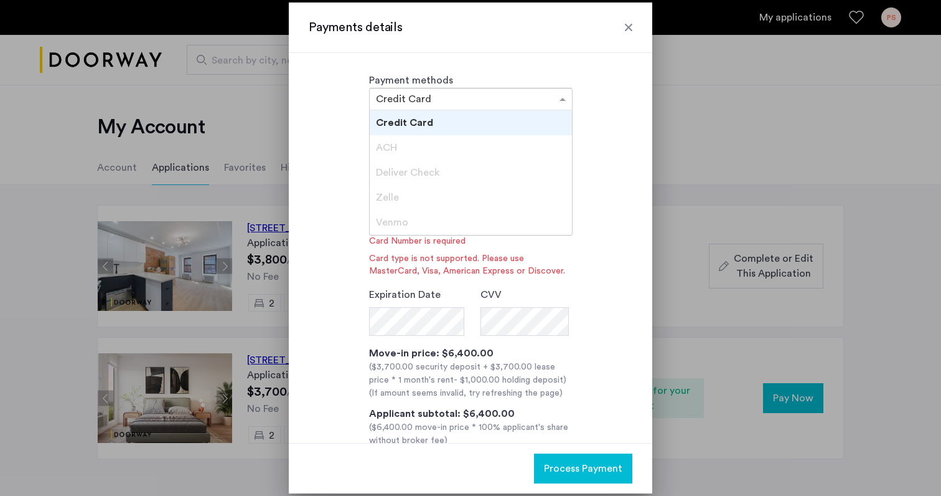
click at [397, 229] on div "Venmo" at bounding box center [471, 222] width 202 height 25
click at [418, 175] on span "Deliver Check" at bounding box center [407, 172] width 63 height 10
click at [399, 197] on div "Zelle" at bounding box center [471, 197] width 202 height 25
click at [398, 149] on div "ACH" at bounding box center [471, 147] width 202 height 25
click at [395, 181] on div "Deliver Check" at bounding box center [471, 172] width 202 height 25
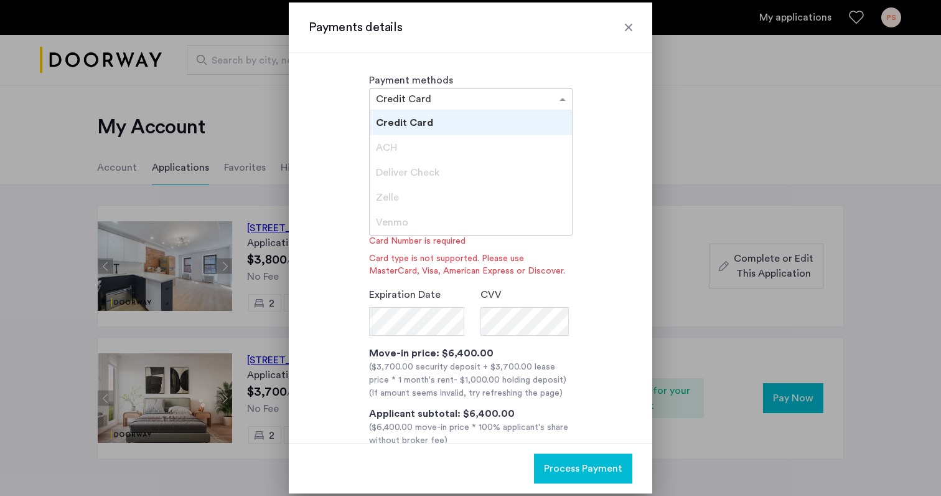
click at [395, 181] on div "Deliver Check" at bounding box center [471, 172] width 202 height 25
click at [395, 177] on span "Deliver Check" at bounding box center [407, 172] width 63 height 10
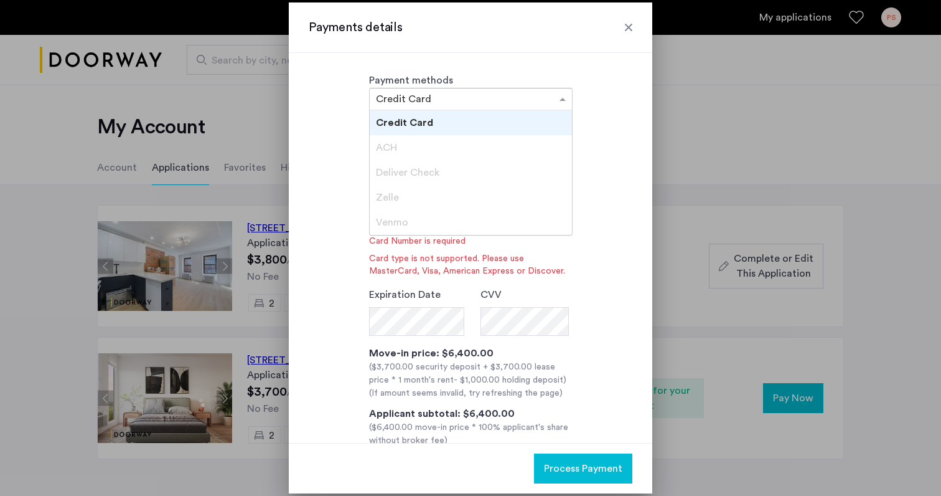
click at [395, 177] on span "Deliver Check" at bounding box center [407, 172] width 63 height 10
click at [395, 176] on span "Deliver Check" at bounding box center [407, 172] width 63 height 10
click at [395, 172] on span "Deliver Check" at bounding box center [407, 172] width 63 height 10
click at [389, 149] on span "ACH" at bounding box center [386, 148] width 21 height 10
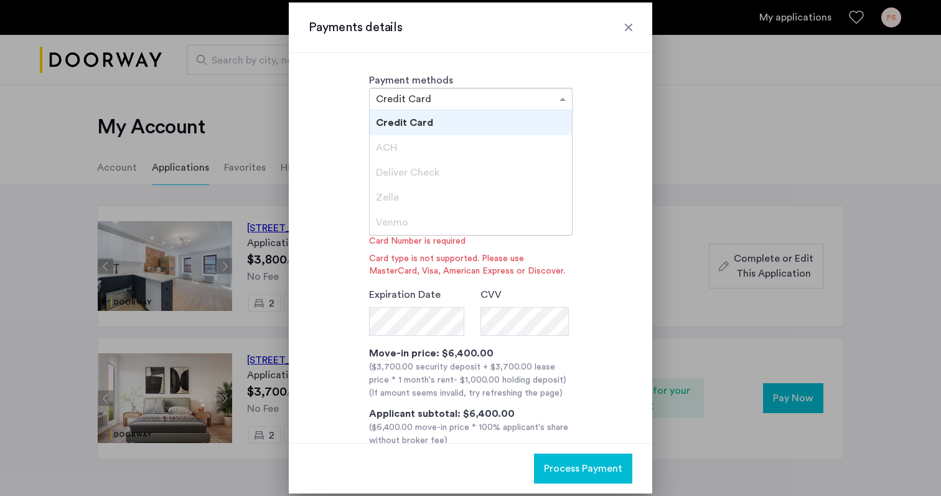
click at [389, 149] on span "ACH" at bounding box center [386, 148] width 21 height 10
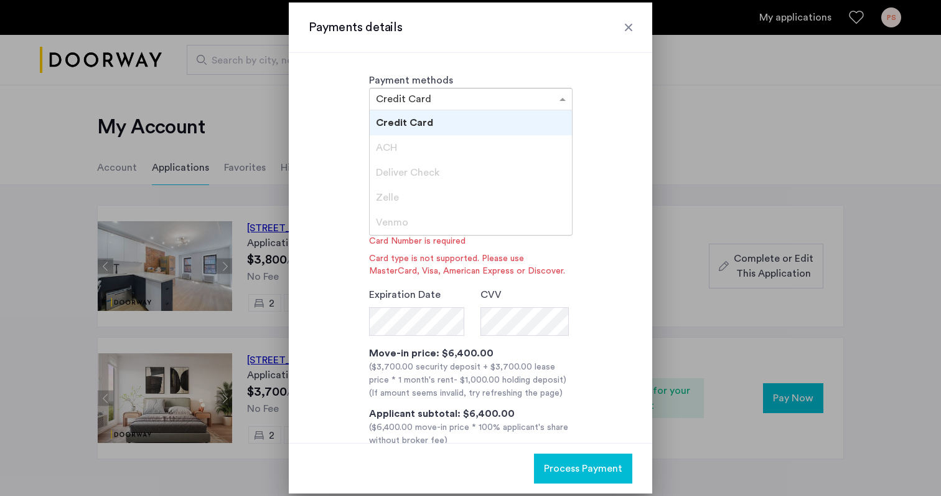
click at [389, 149] on span "ACH" at bounding box center [386, 148] width 21 height 10
click at [394, 183] on div "Deliver Check" at bounding box center [471, 172] width 202 height 25
click at [394, 195] on span "Zelle" at bounding box center [387, 197] width 23 height 10
click at [396, 213] on div "Venmo" at bounding box center [471, 222] width 202 height 25
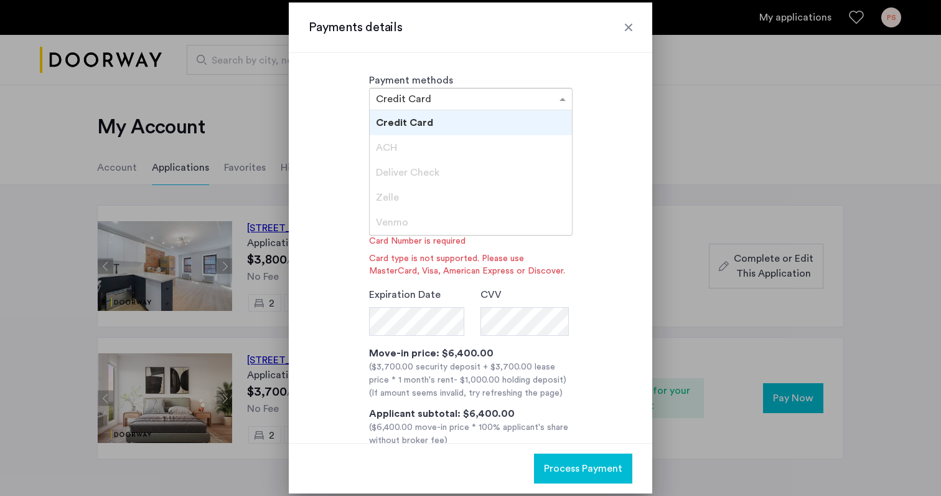
click at [396, 213] on div "Venmo" at bounding box center [471, 222] width 202 height 25
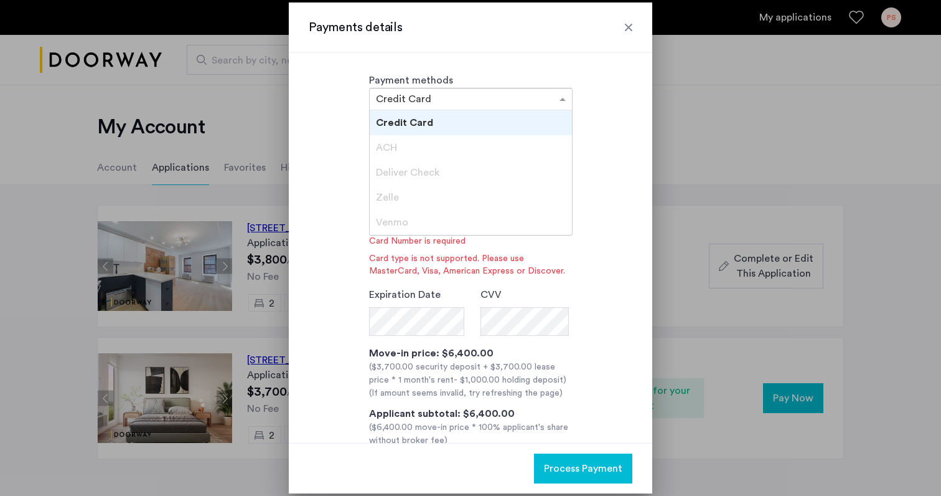
click at [396, 213] on div "Venmo" at bounding box center [471, 222] width 202 height 25
click at [444, 111] on div "Credit Card" at bounding box center [471, 122] width 202 height 25
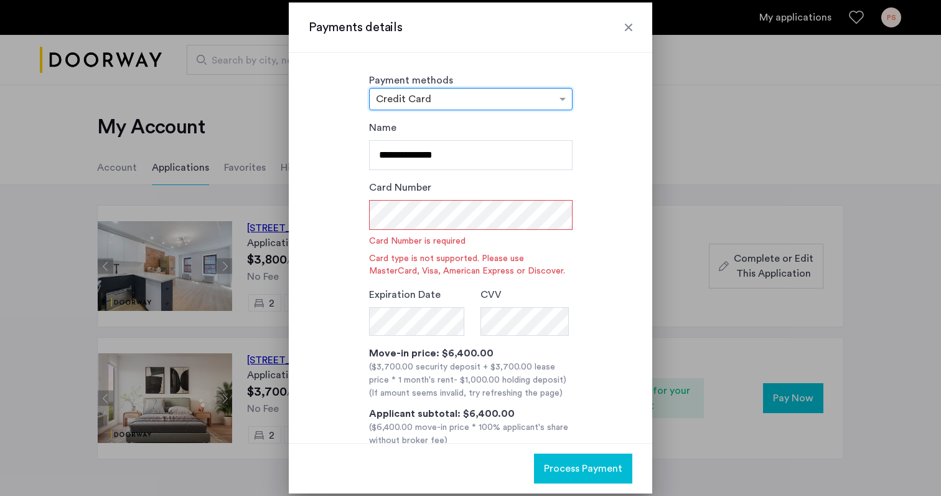
click at [486, 93] on div at bounding box center [471, 99] width 202 height 15
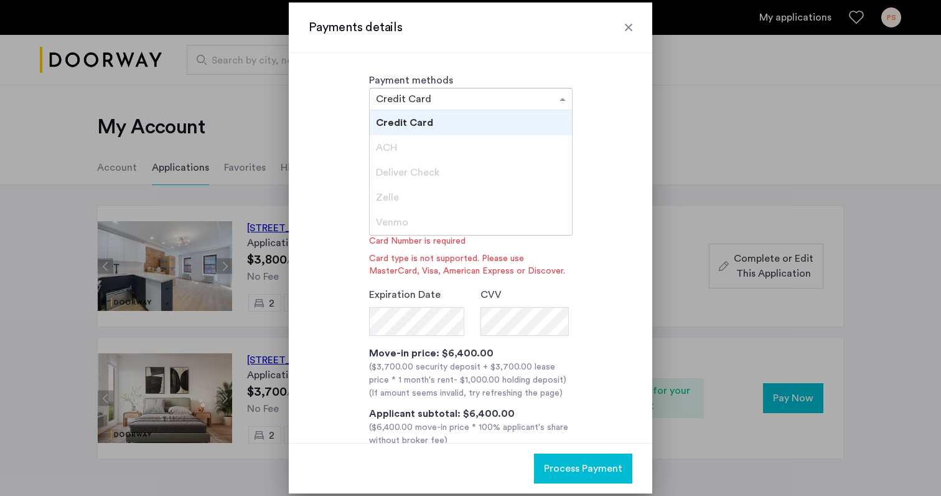
click at [469, 125] on div "Credit Card" at bounding box center [471, 122] width 202 height 25
click at [476, 103] on input "text" at bounding box center [458, 100] width 165 height 9
click at [454, 147] on div "ACH" at bounding box center [471, 147] width 202 height 25
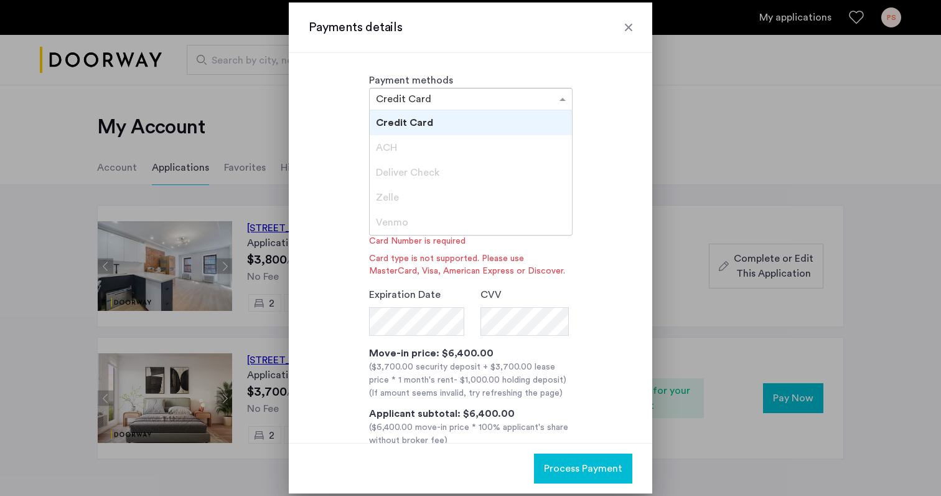
click at [454, 147] on div "ACH" at bounding box center [471, 147] width 202 height 25
click at [444, 171] on div "Deliver Check" at bounding box center [471, 172] width 202 height 25
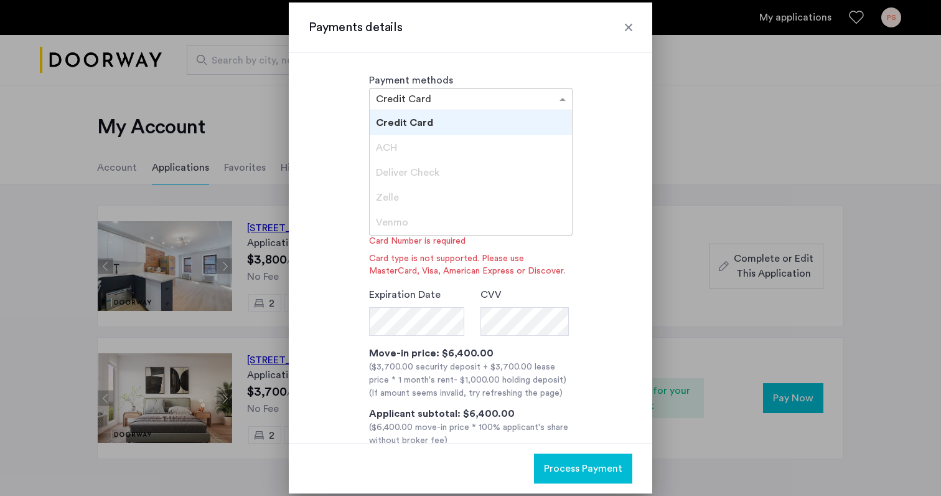
click at [444, 171] on div "Deliver Check" at bounding box center [471, 172] width 202 height 25
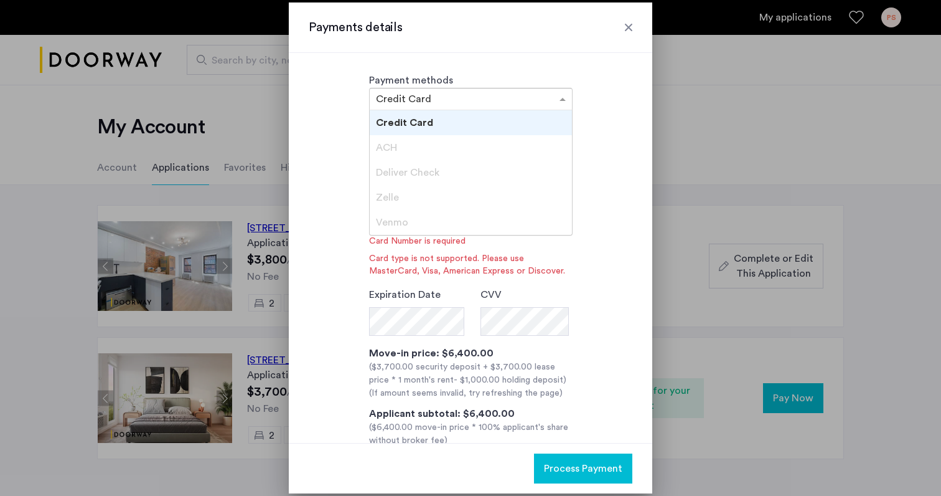
click at [444, 171] on div "Deliver Check" at bounding box center [471, 172] width 202 height 25
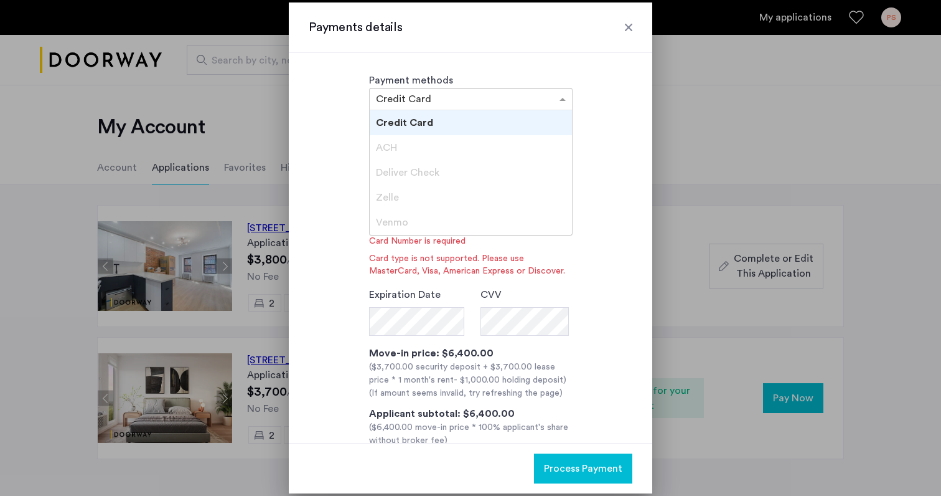
click at [444, 171] on div "Deliver Check" at bounding box center [471, 172] width 202 height 25
click at [441, 171] on div "Deliver Check" at bounding box center [471, 172] width 202 height 25
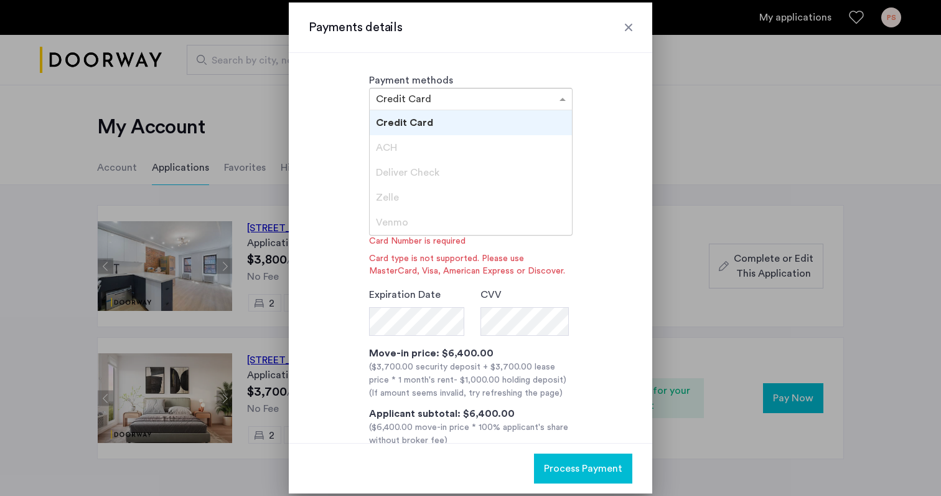
click at [441, 171] on div "Deliver Check" at bounding box center [471, 172] width 202 height 25
click at [623, 26] on div at bounding box center [629, 27] width 12 height 12
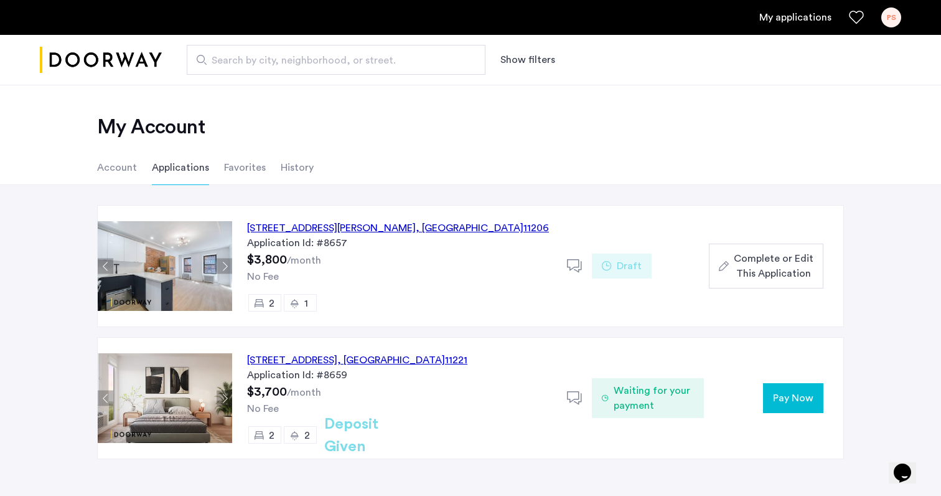
click at [779, 406] on button "Pay Now" at bounding box center [793, 398] width 60 height 30
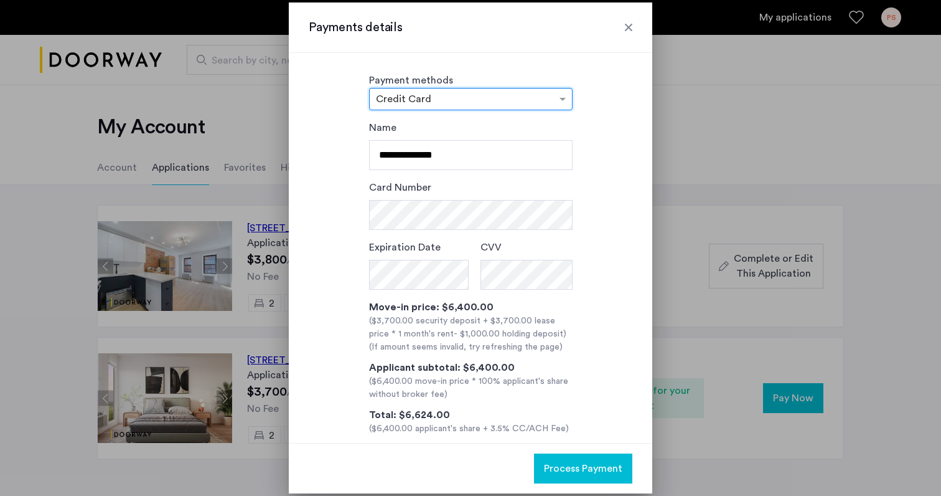
click at [504, 97] on input "text" at bounding box center [458, 100] width 165 height 9
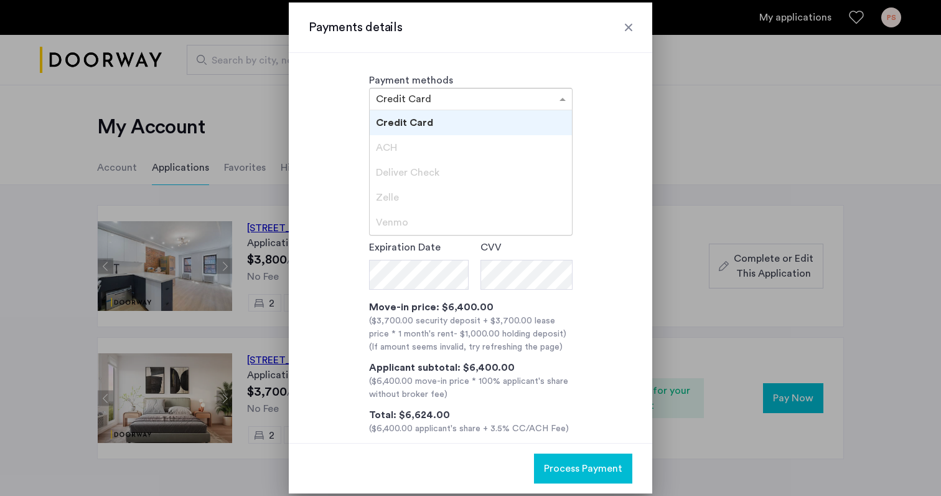
click at [489, 102] on input "text" at bounding box center [458, 100] width 165 height 9
click at [629, 28] on div at bounding box center [629, 27] width 12 height 12
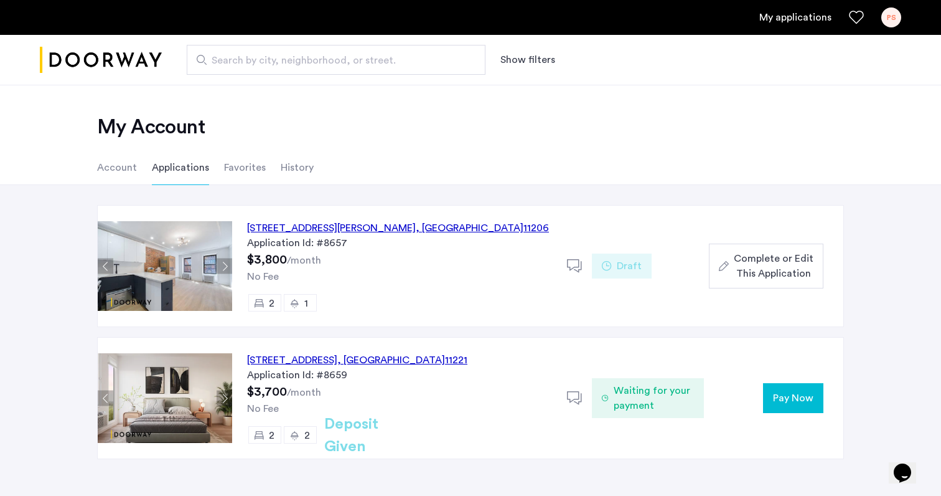
click at [789, 395] on span "Pay Now" at bounding box center [793, 397] width 40 height 15
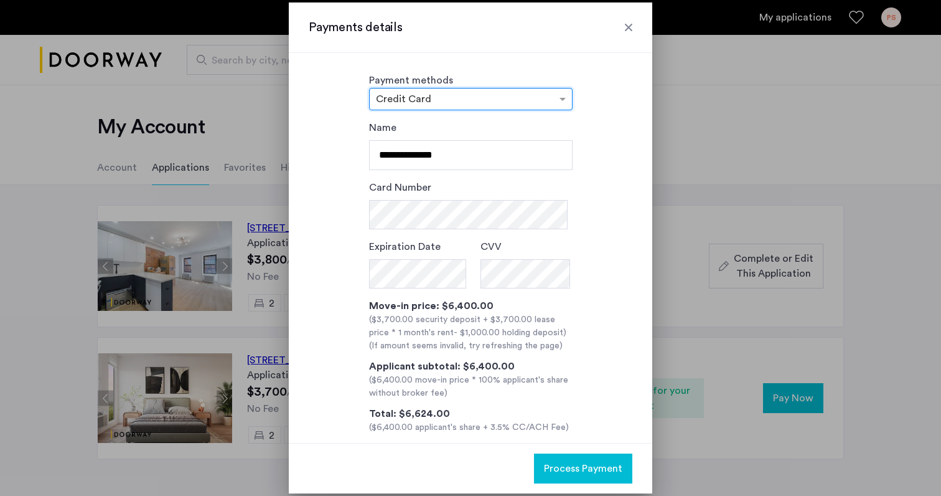
click at [492, 93] on div at bounding box center [471, 99] width 202 height 15
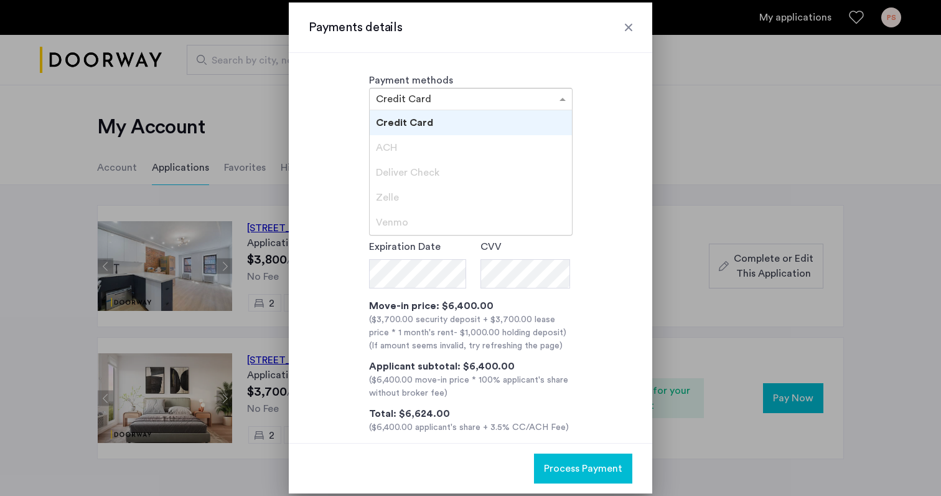
click at [637, 19] on div "Payments details" at bounding box center [471, 27] width 364 height 50
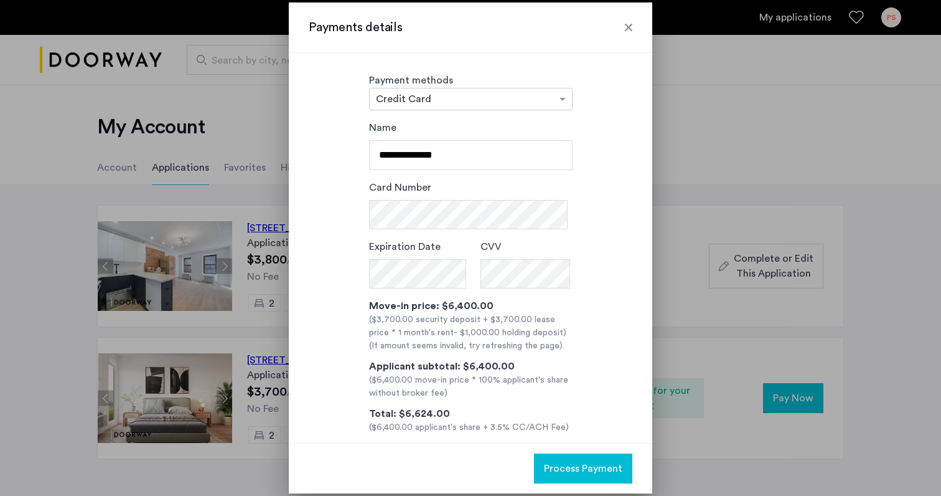
click at [624, 26] on div at bounding box center [629, 27] width 12 height 12
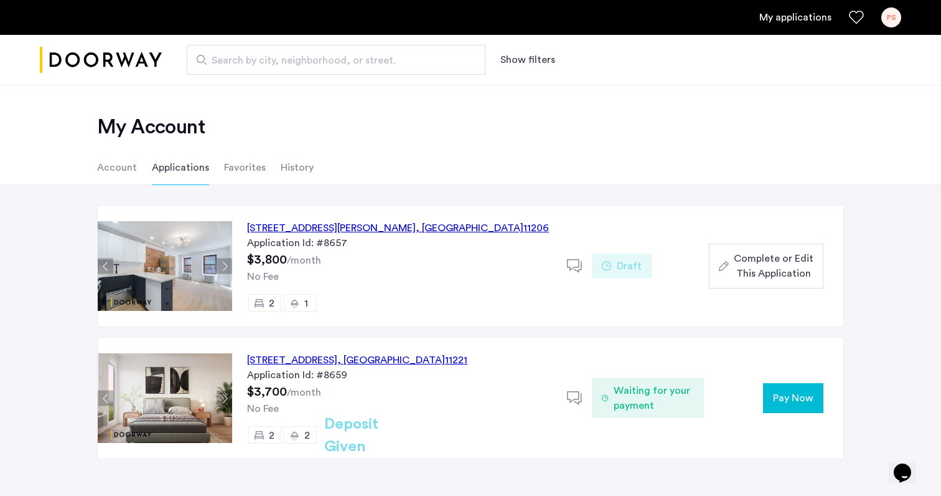
click at [788, 398] on span "Pay Now" at bounding box center [793, 397] width 40 height 15
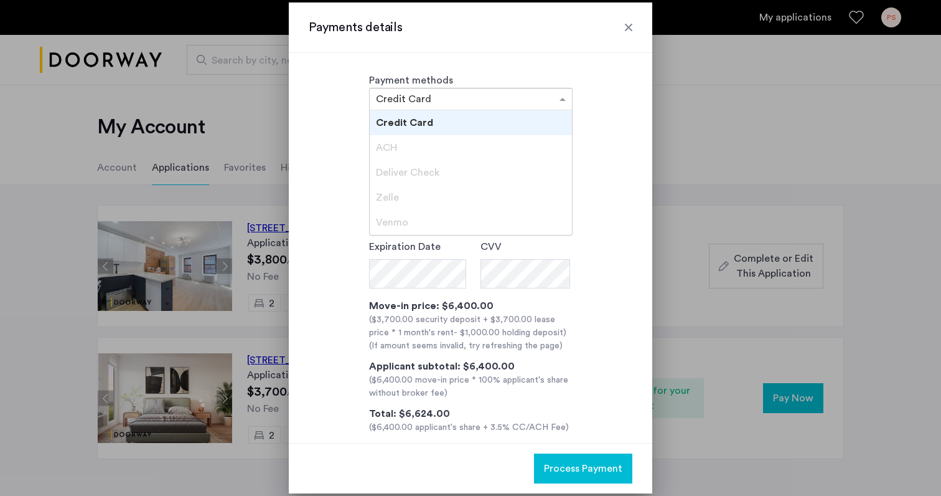
click at [508, 100] on input "text" at bounding box center [458, 100] width 165 height 9
click at [392, 146] on span "ACH" at bounding box center [386, 148] width 21 height 10
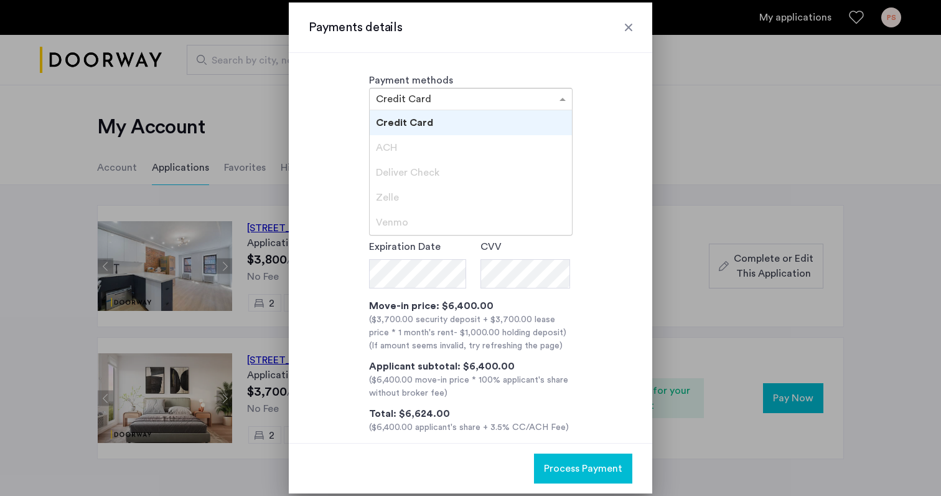
click at [390, 197] on span "Zelle" at bounding box center [387, 197] width 23 height 10
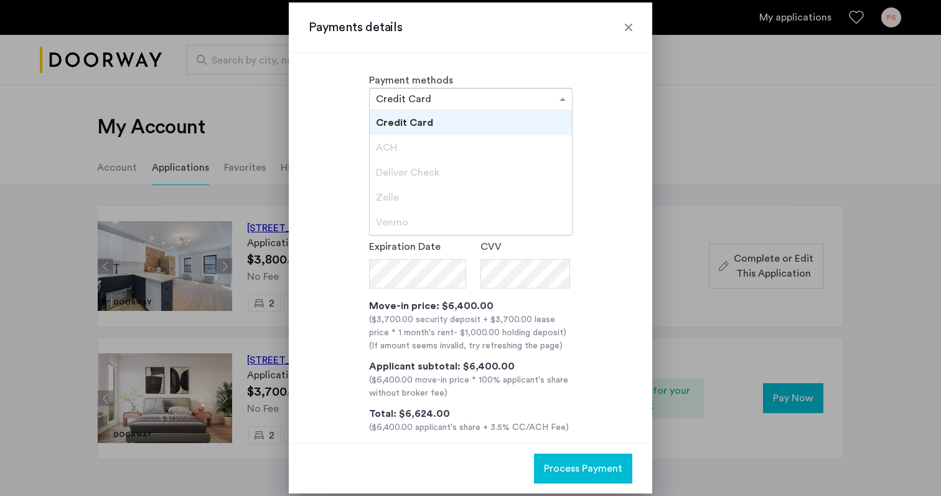
click at [390, 197] on span "Zelle" at bounding box center [387, 197] width 23 height 10
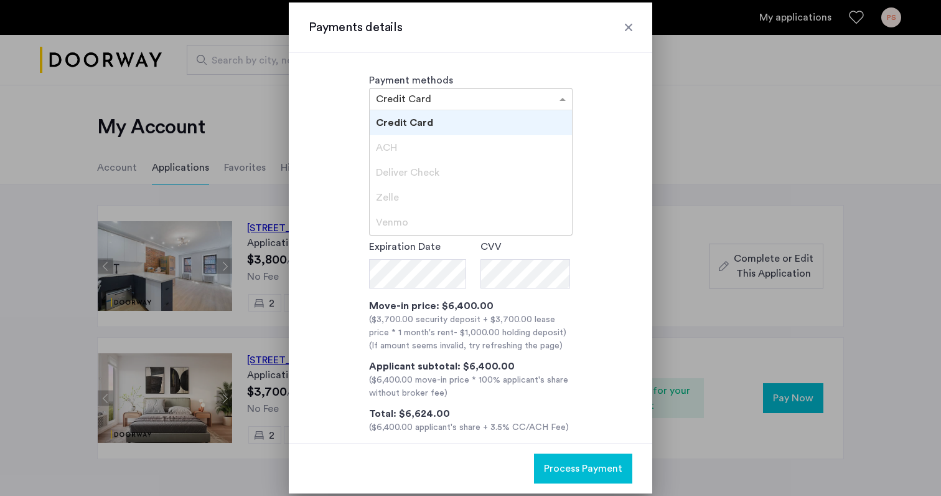
click at [390, 197] on span "Zelle" at bounding box center [387, 197] width 23 height 10
click at [623, 34] on h3 "Payments details" at bounding box center [471, 27] width 324 height 17
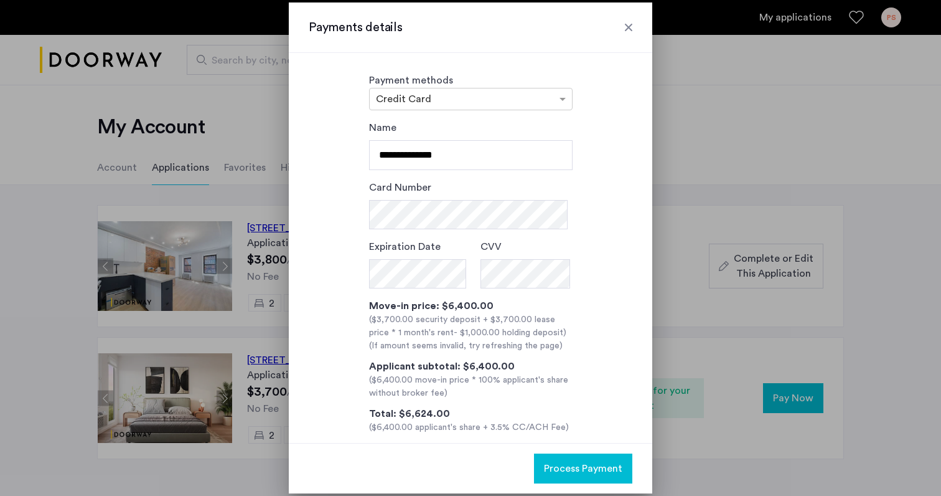
click at [624, 30] on div at bounding box center [629, 27] width 12 height 12
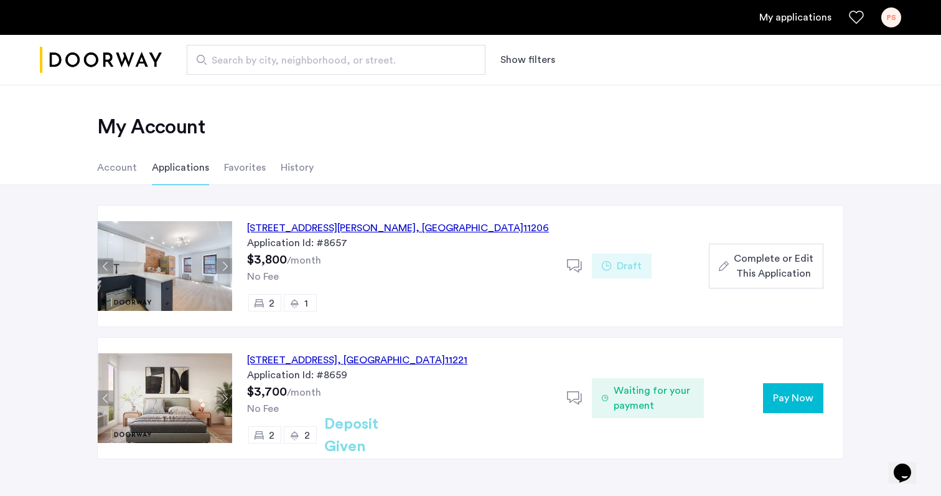
click at [888, 19] on div "PS" at bounding box center [892, 17] width 20 height 20
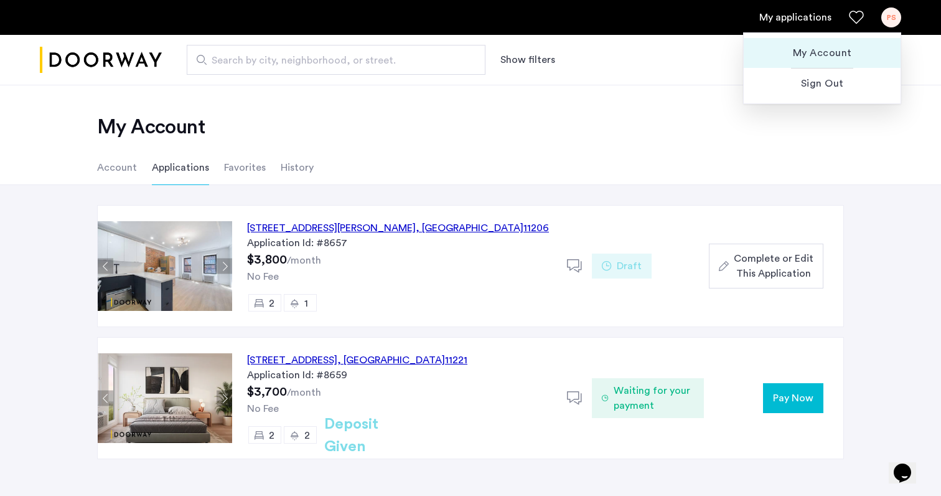
click at [814, 57] on span "My Account" at bounding box center [822, 52] width 137 height 15
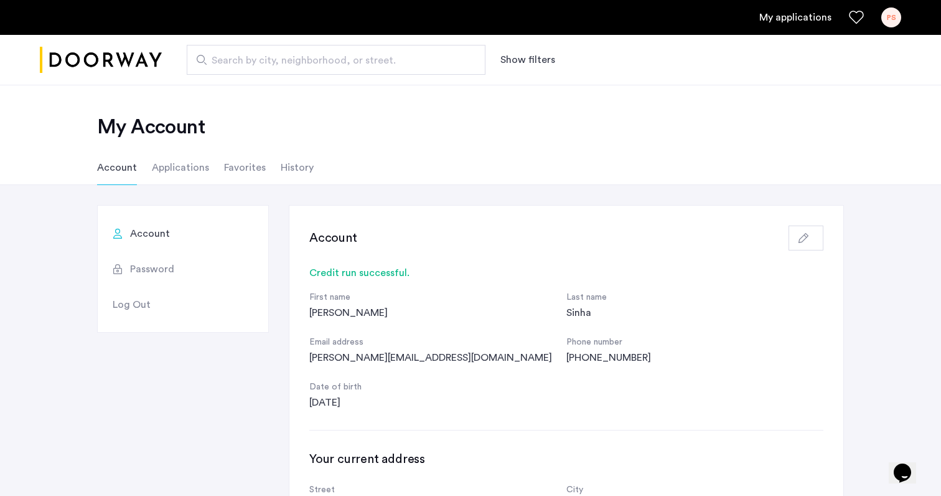
click at [177, 170] on li "Applications" at bounding box center [180, 167] width 57 height 35
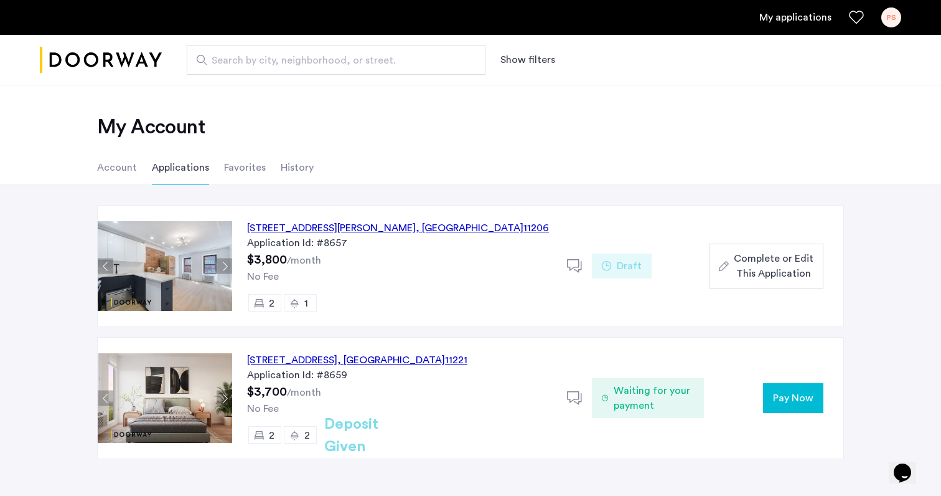
click at [248, 170] on li "Favorites" at bounding box center [245, 167] width 42 height 35
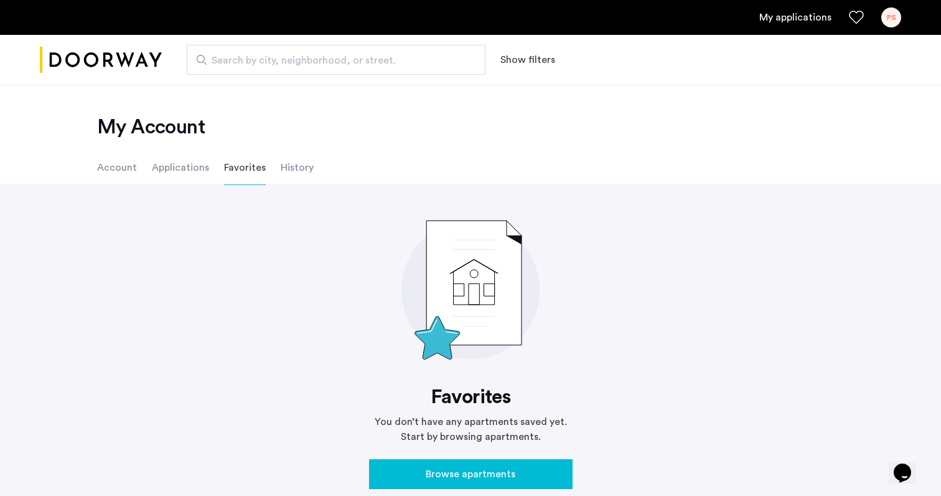
click at [287, 169] on li "History" at bounding box center [297, 167] width 33 height 35
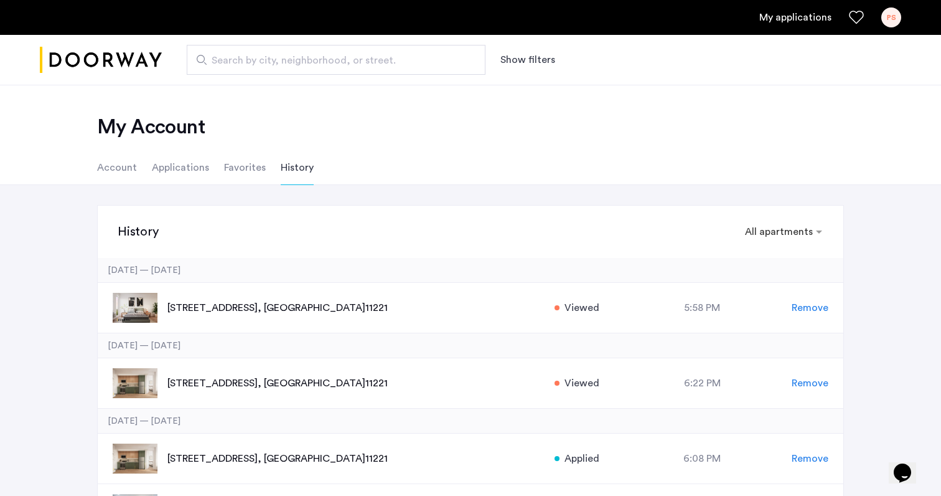
click at [111, 171] on li "Account" at bounding box center [117, 167] width 40 height 35
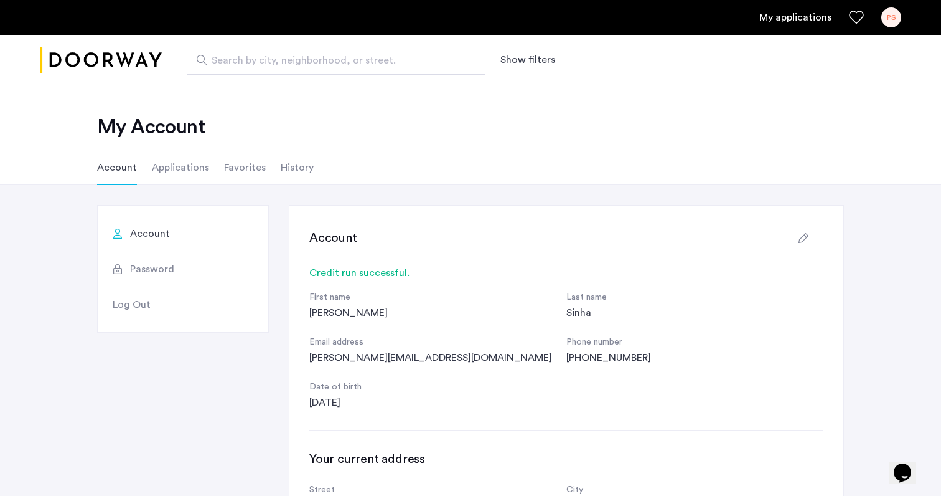
click at [228, 168] on li "Favorites" at bounding box center [245, 167] width 42 height 35
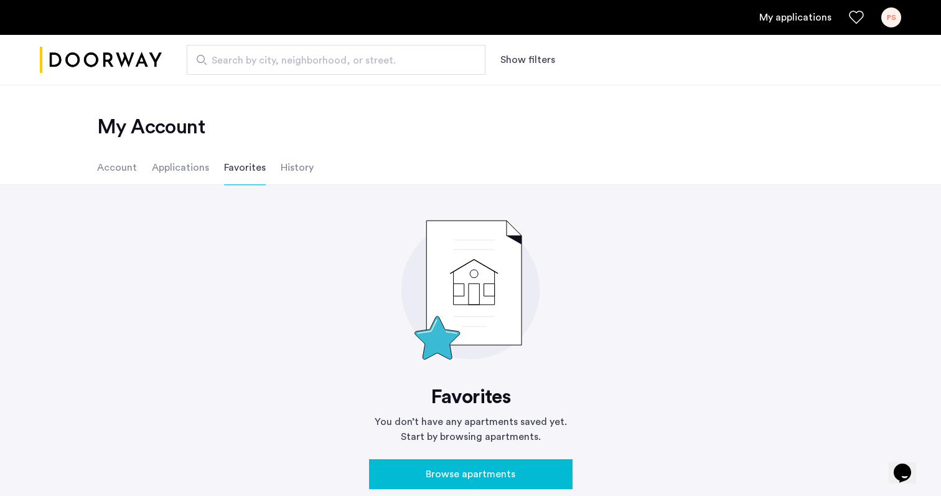
click at [205, 168] on li "Applications" at bounding box center [180, 167] width 57 height 35
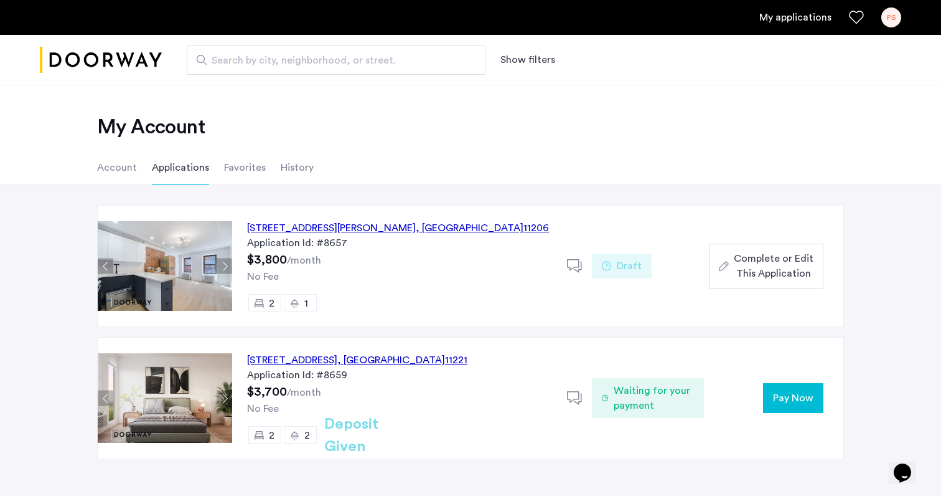
click at [118, 167] on li "Account" at bounding box center [117, 167] width 40 height 35
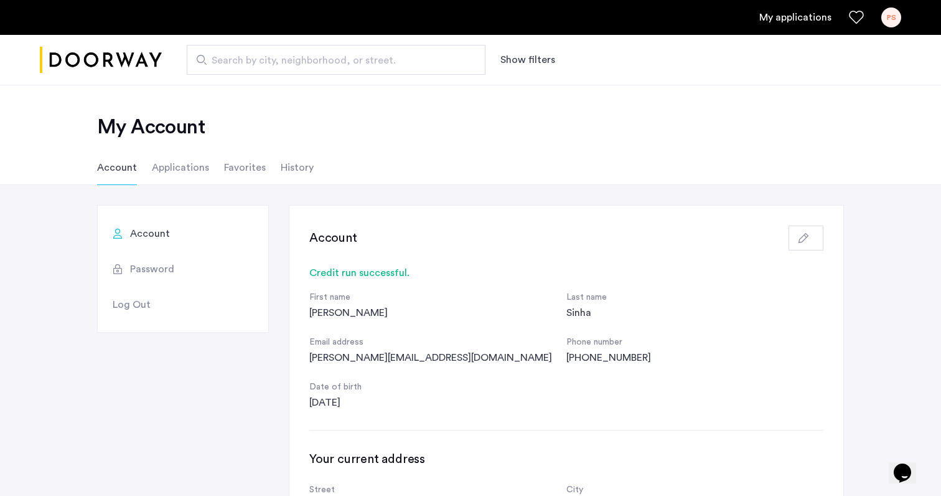
click at [156, 169] on li "Applications" at bounding box center [180, 167] width 57 height 35
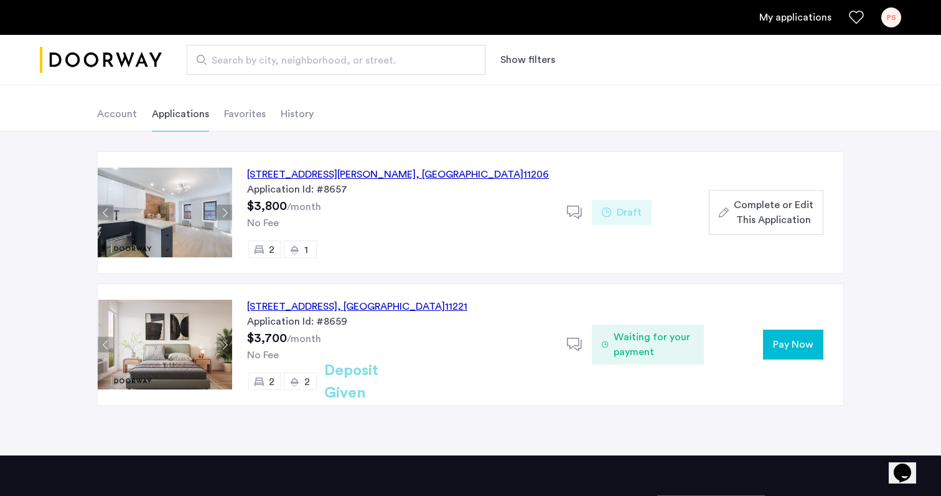
scroll to position [56, 0]
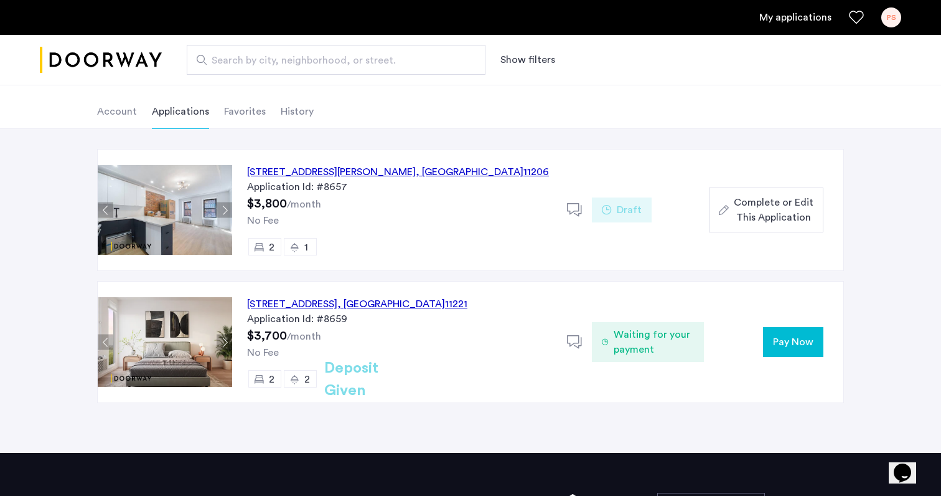
click at [779, 344] on span "Pay Now" at bounding box center [793, 341] width 40 height 15
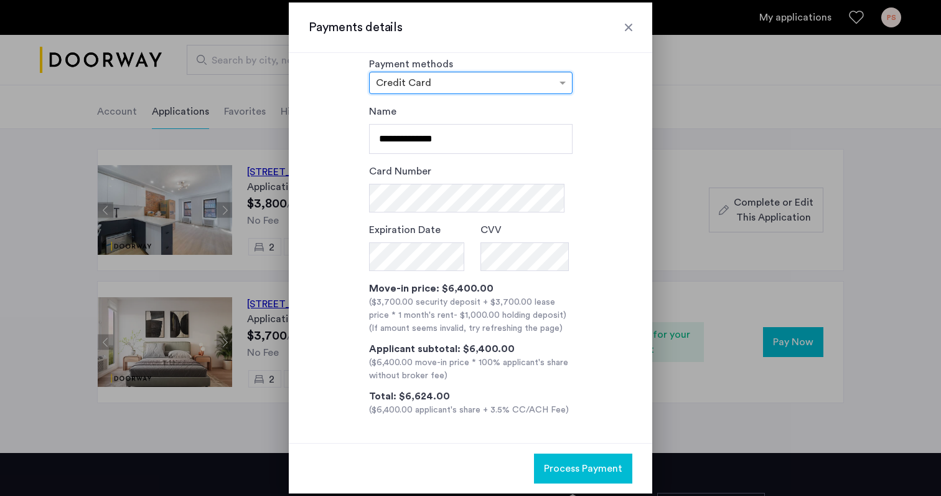
scroll to position [19, 0]
click at [631, 26] on div at bounding box center [629, 27] width 12 height 12
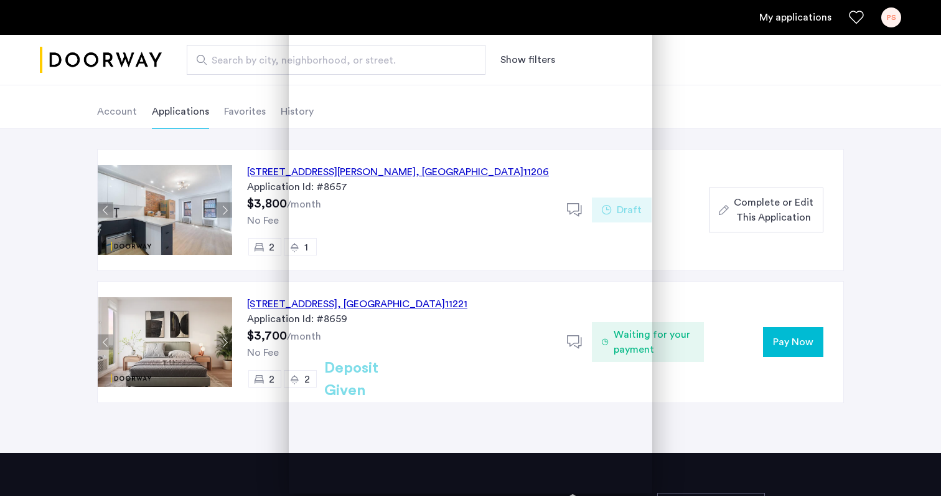
scroll to position [56, 0]
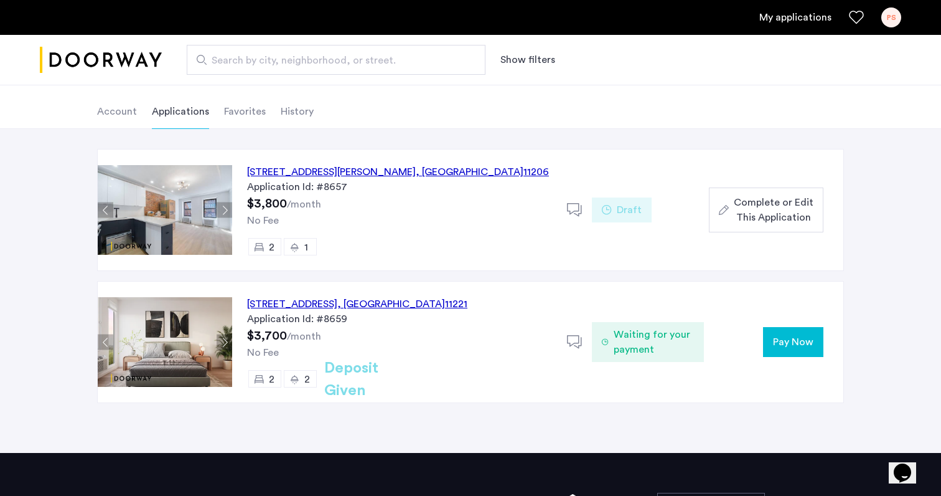
click at [801, 342] on span "Pay Now" at bounding box center [793, 341] width 40 height 15
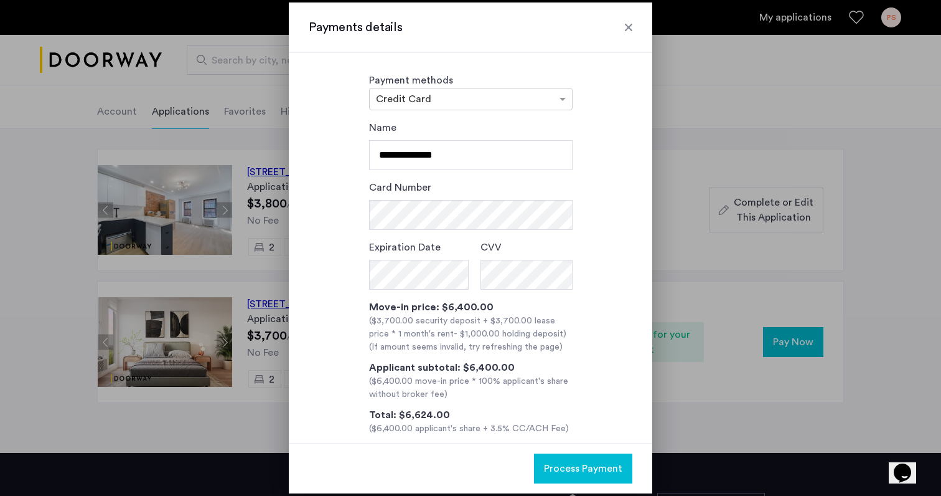
scroll to position [0, 0]
drag, startPoint x: 483, startPoint y: 158, endPoint x: 340, endPoint y: 149, distance: 143.5
click at [340, 149] on div "**********" at bounding box center [471, 277] width 324 height 314
type input "**********"
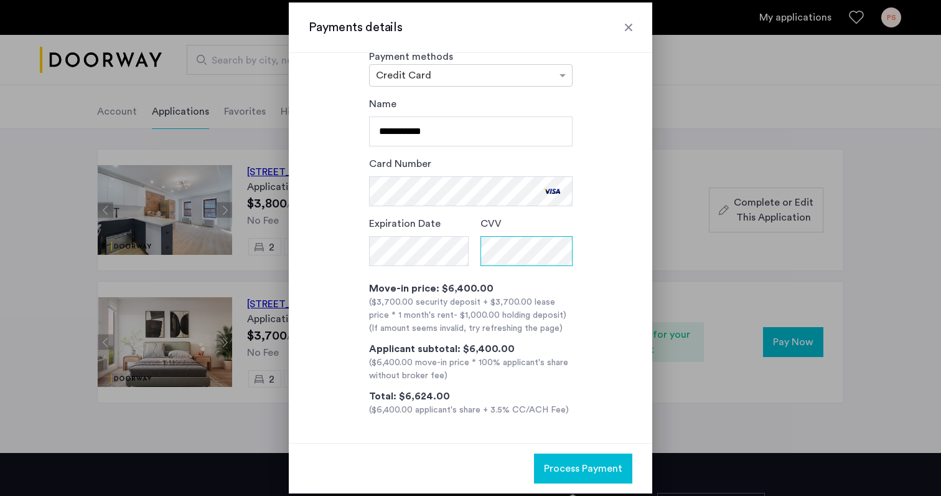
scroll to position [24, 0]
click at [550, 465] on span "Process Payment" at bounding box center [583, 468] width 78 height 15
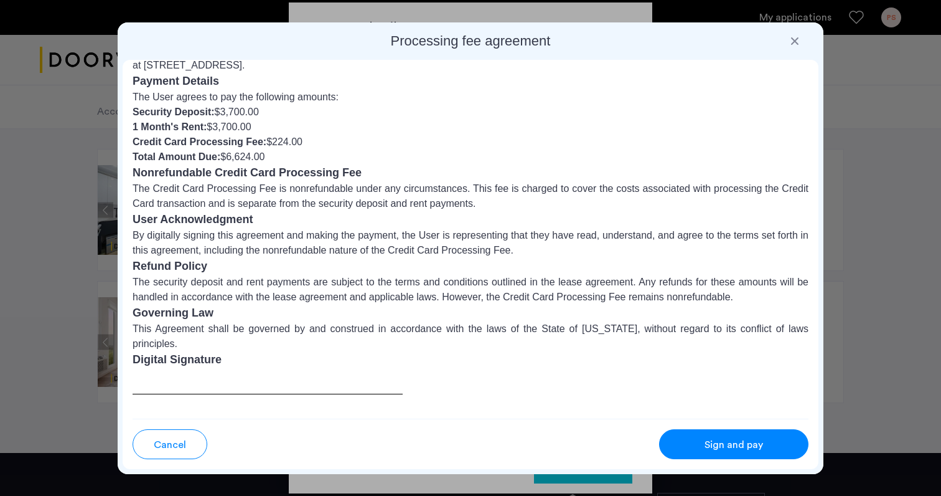
scroll to position [60, 0]
click at [341, 369] on div at bounding box center [268, 396] width 270 height 55
click at [316, 369] on div at bounding box center [268, 396] width 270 height 55
click at [215, 372] on div at bounding box center [268, 396] width 270 height 55
click at [207, 369] on div at bounding box center [268, 396] width 270 height 55
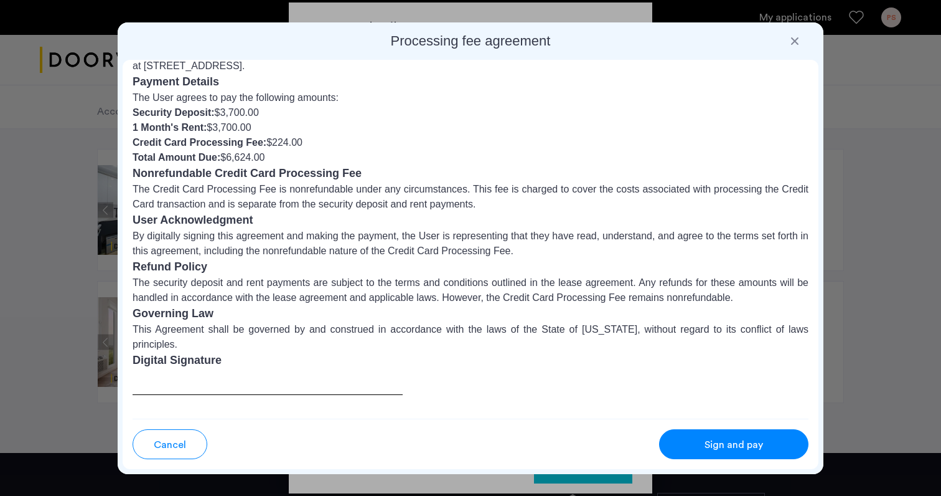
click at [710, 443] on span "Sign and pay" at bounding box center [734, 444] width 59 height 15
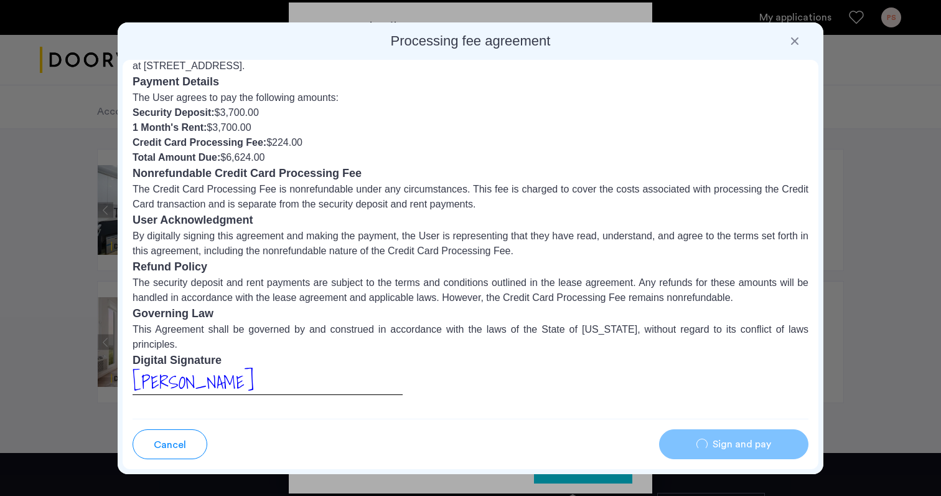
scroll to position [56, 0]
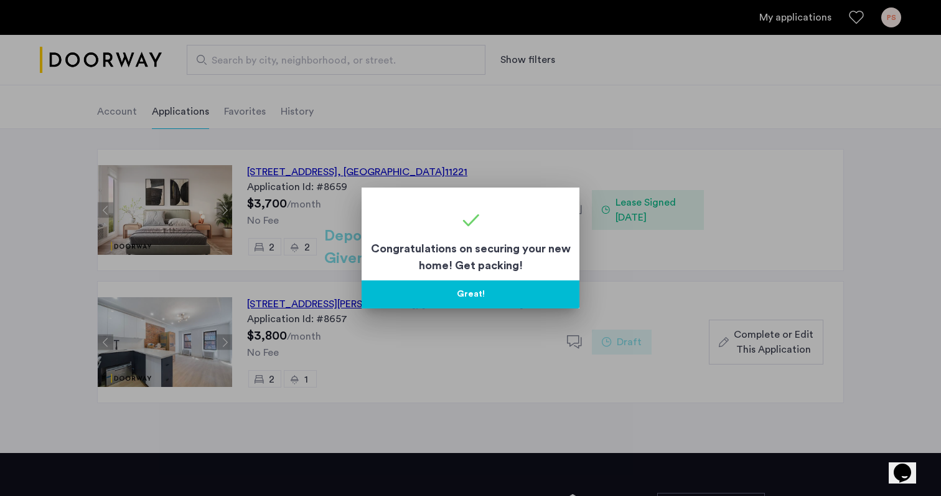
click at [429, 297] on button "Great!" at bounding box center [471, 294] width 218 height 28
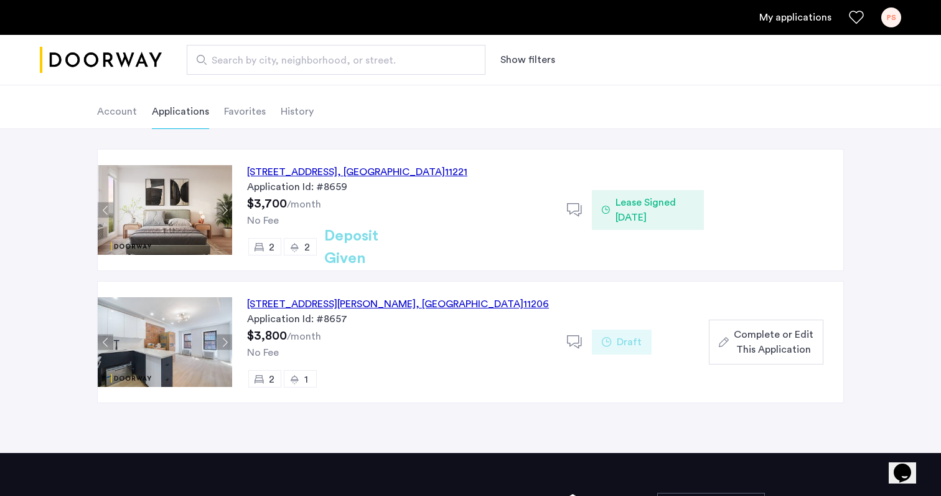
click at [296, 111] on li "History" at bounding box center [297, 111] width 33 height 35
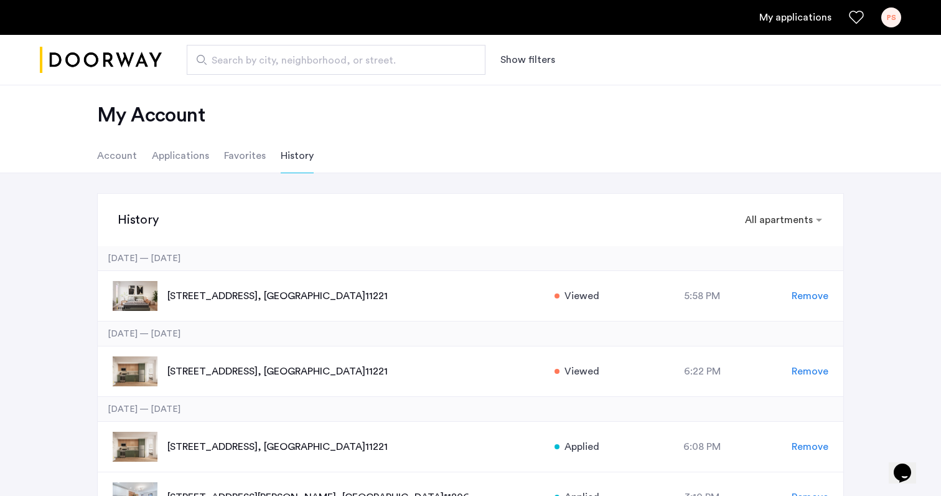
scroll to position [4, 0]
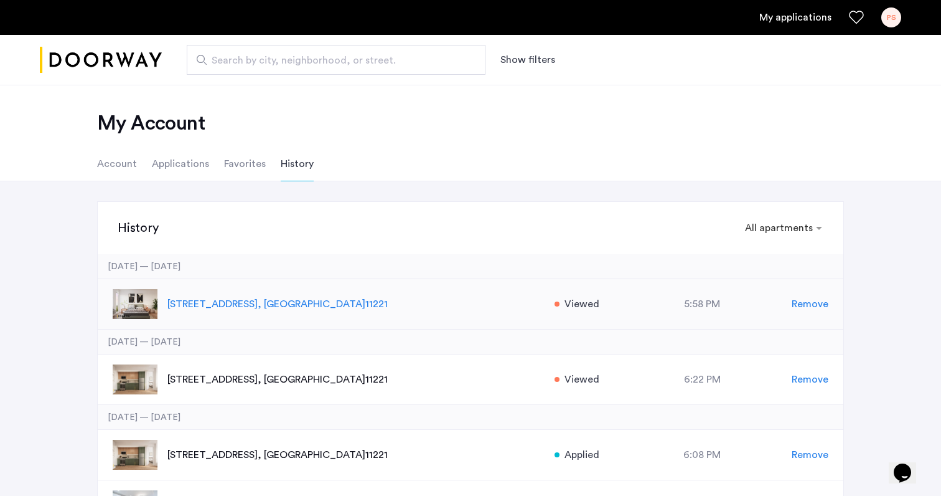
click at [316, 301] on p "972 Bushwick Avenue, Unit 5A, Brooklyn , NY 11221" at bounding box center [354, 303] width 374 height 15
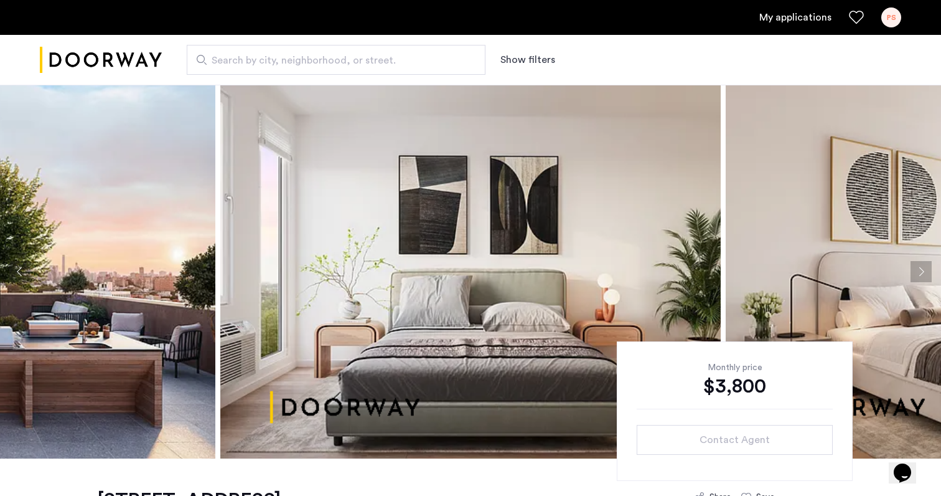
click at [895, 15] on div "PS" at bounding box center [892, 17] width 20 height 20
click at [793, 17] on link "My applications" at bounding box center [796, 17] width 72 height 15
